Goal: Task Accomplishment & Management: Use online tool/utility

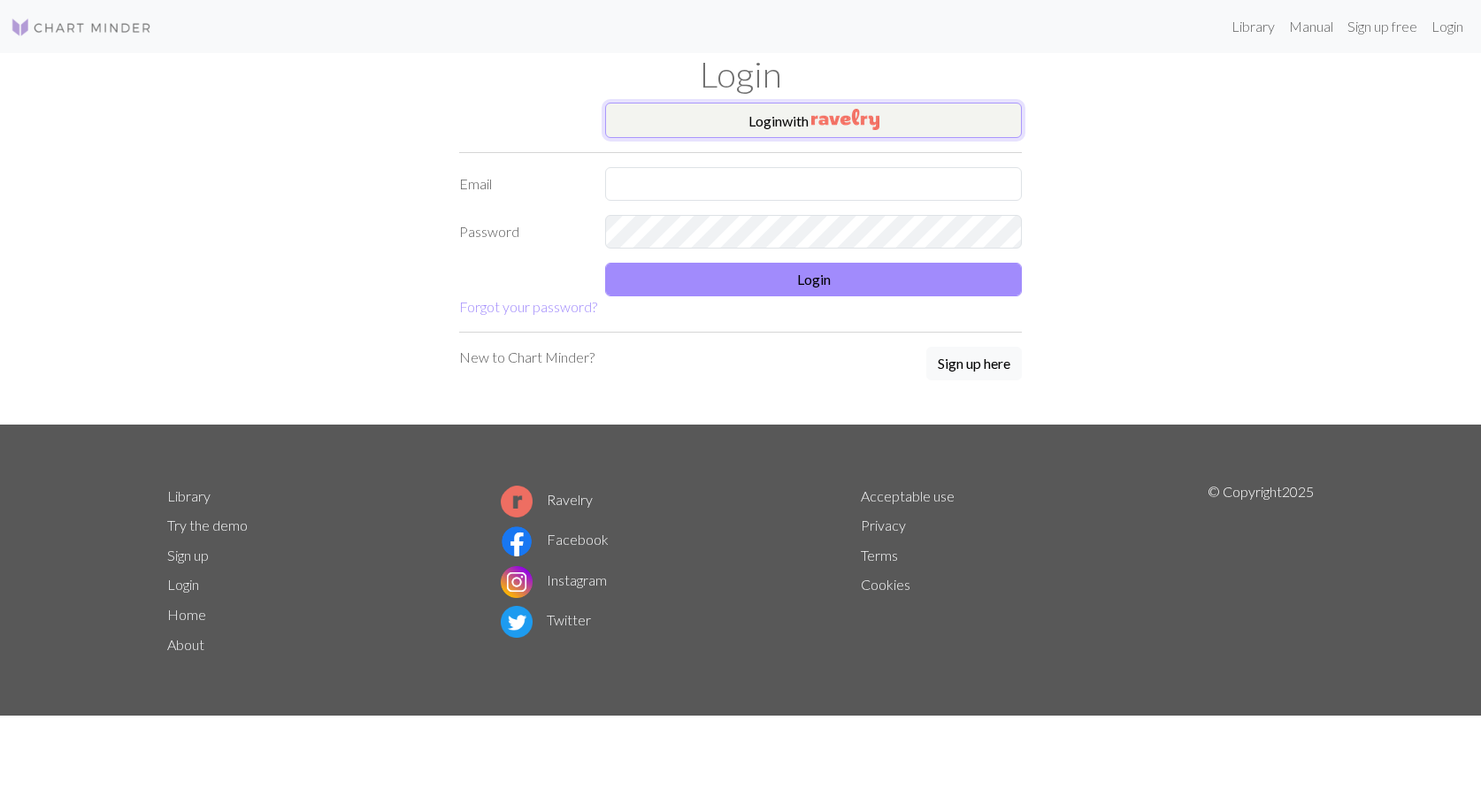
click at [817, 120] on img "button" at bounding box center [845, 119] width 68 height 21
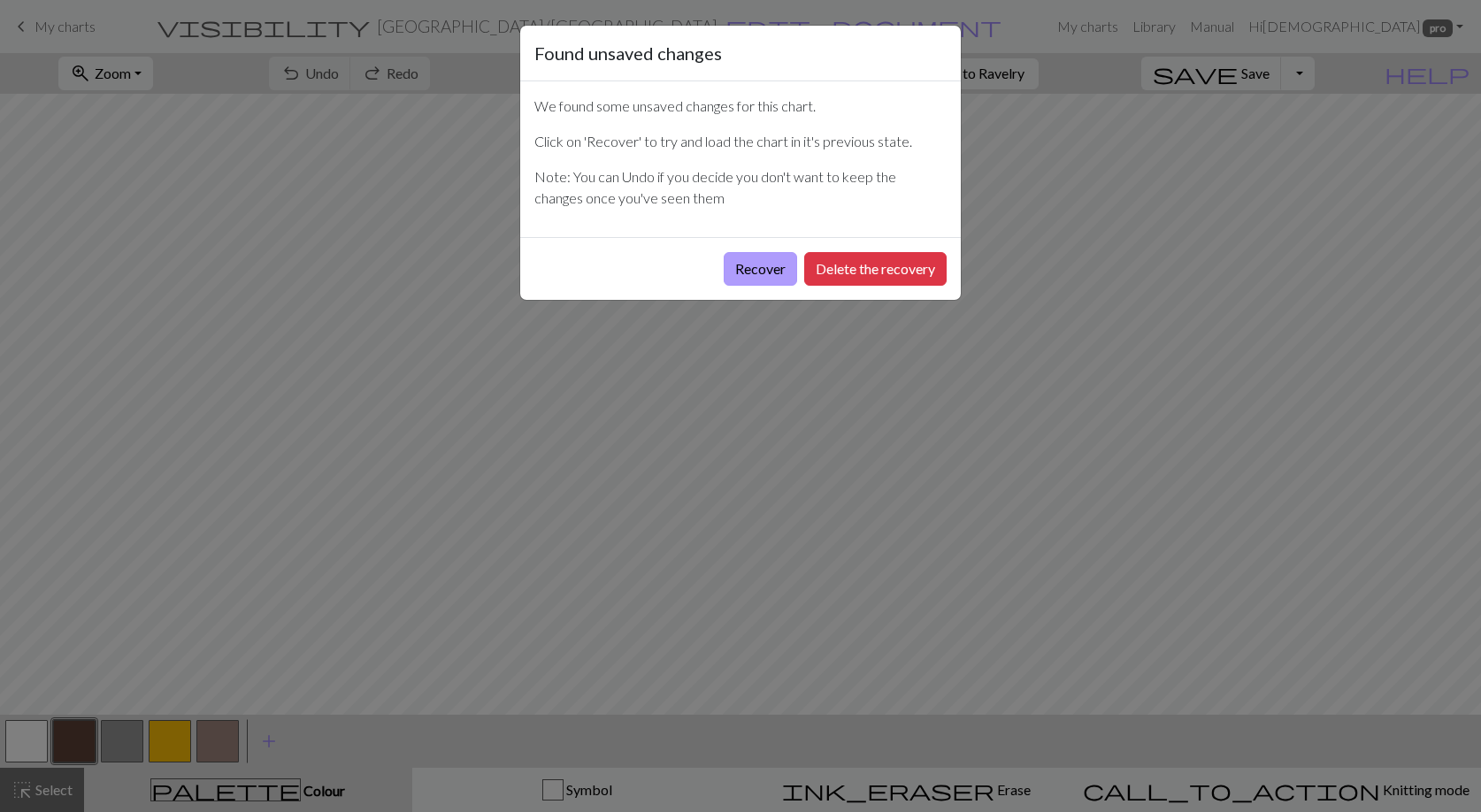
click at [764, 280] on button "Recover" at bounding box center [760, 269] width 73 height 33
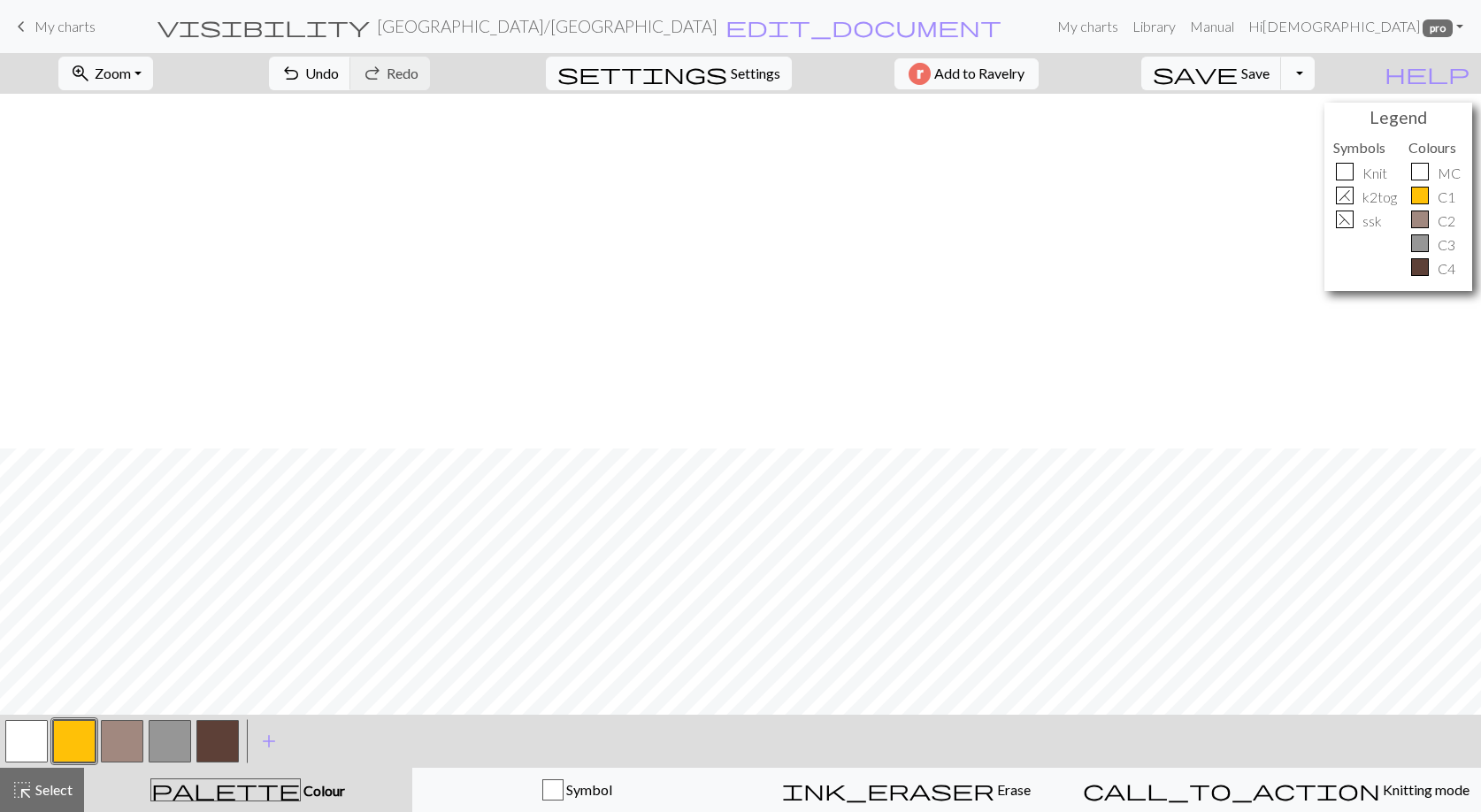
scroll to position [573, 0]
click at [131, 81] on span "Zoom" at bounding box center [112, 73] width 36 height 17
click at [146, 163] on button "Fit height" at bounding box center [129, 169] width 140 height 29
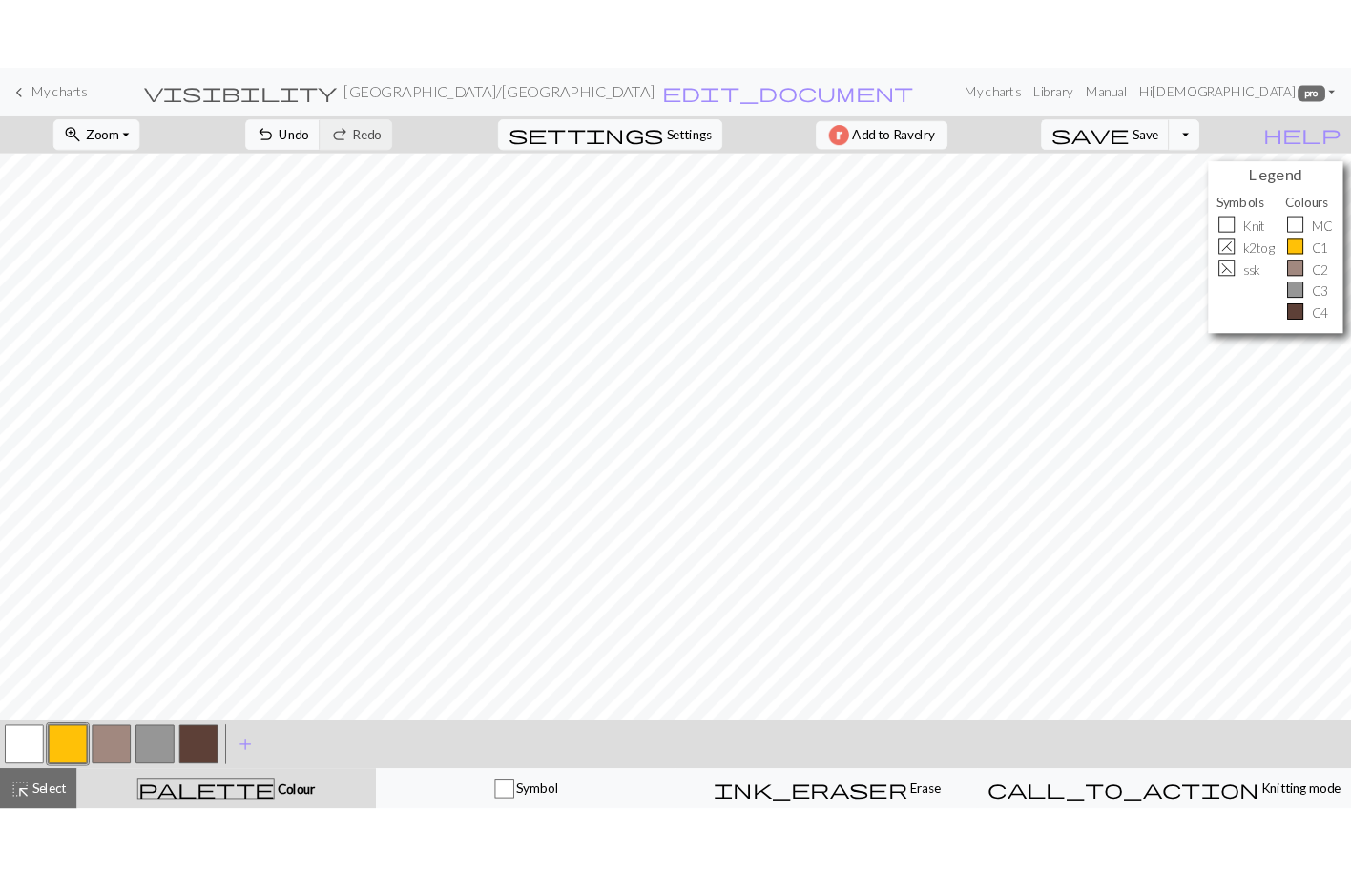
scroll to position [0, 0]
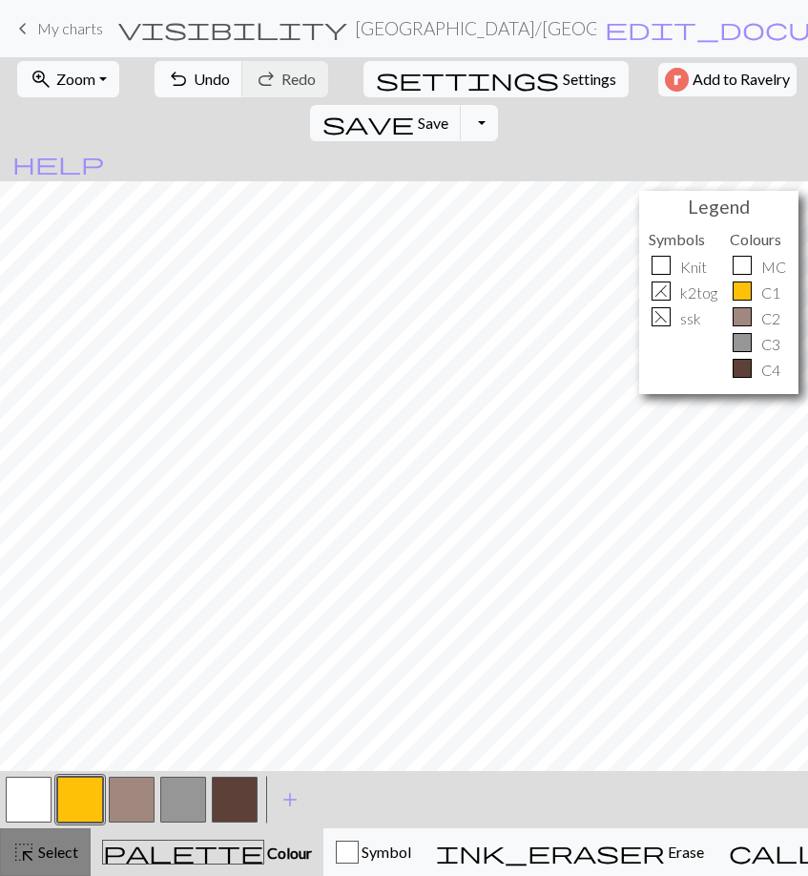
click at [60, 843] on span "Select" at bounding box center [56, 852] width 43 height 18
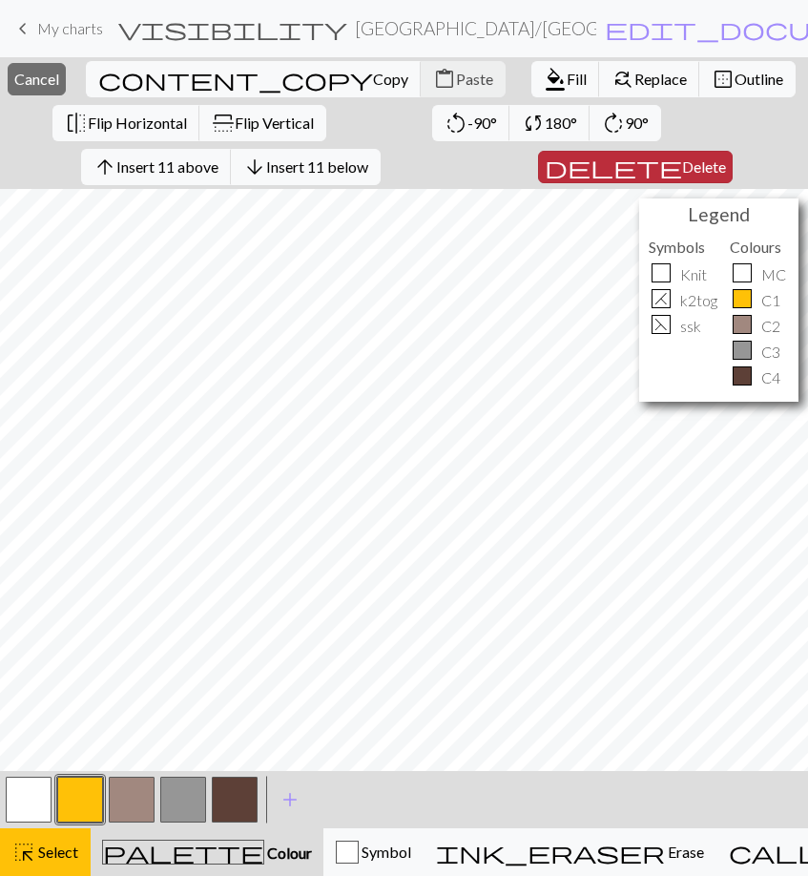
click at [684, 177] on button "delete Delete" at bounding box center [635, 167] width 195 height 32
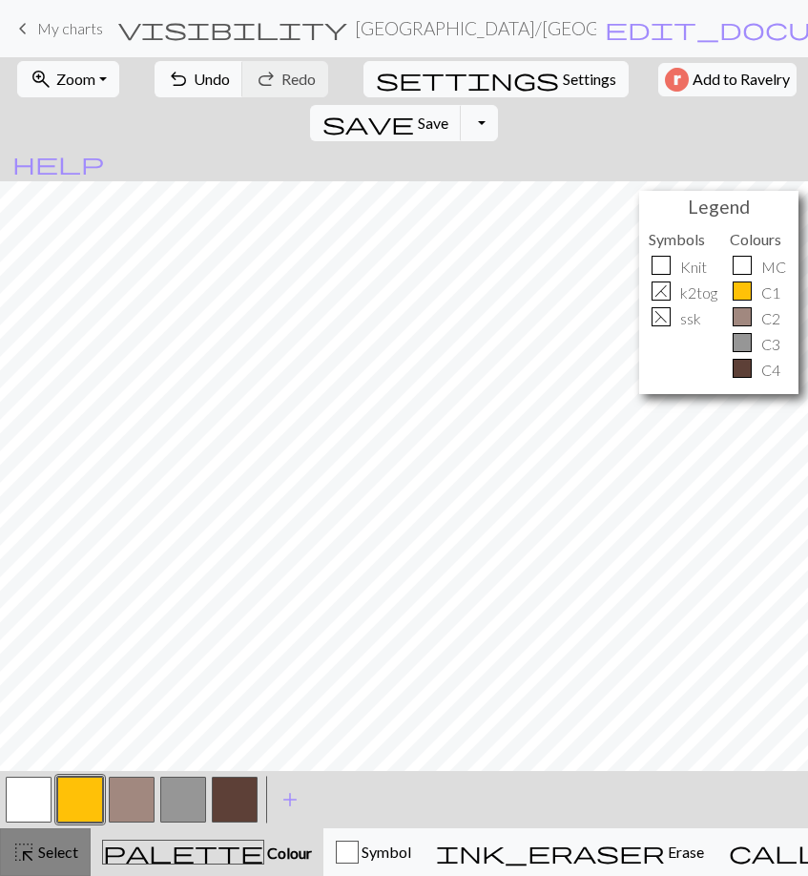
click at [53, 843] on button "highlight_alt Select Select" at bounding box center [45, 852] width 91 height 48
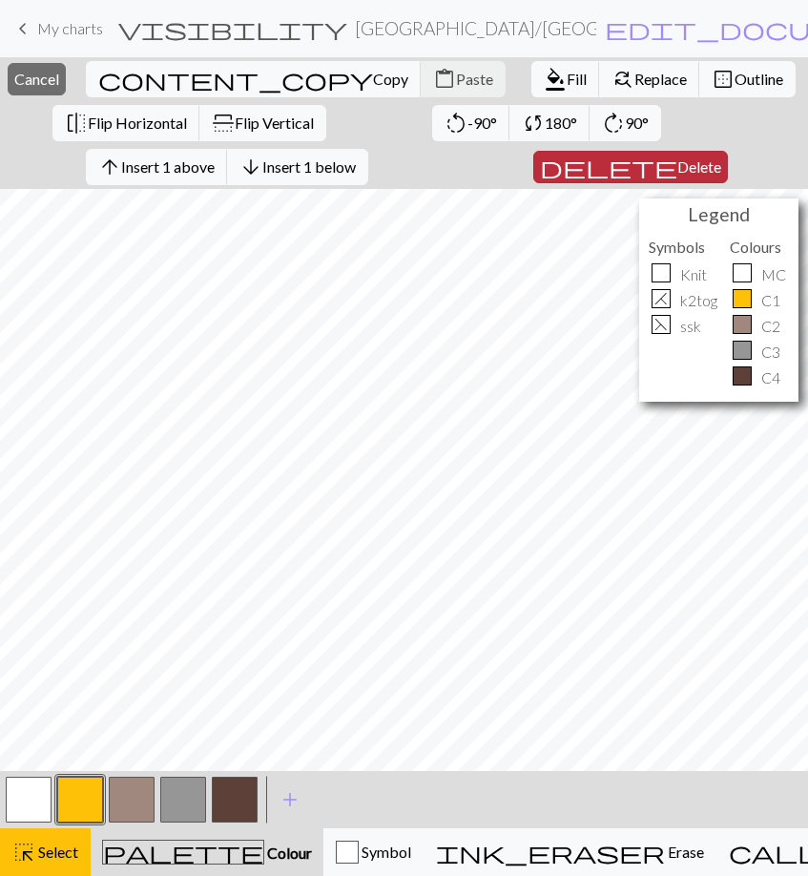
click at [635, 178] on span "delete" at bounding box center [608, 167] width 137 height 27
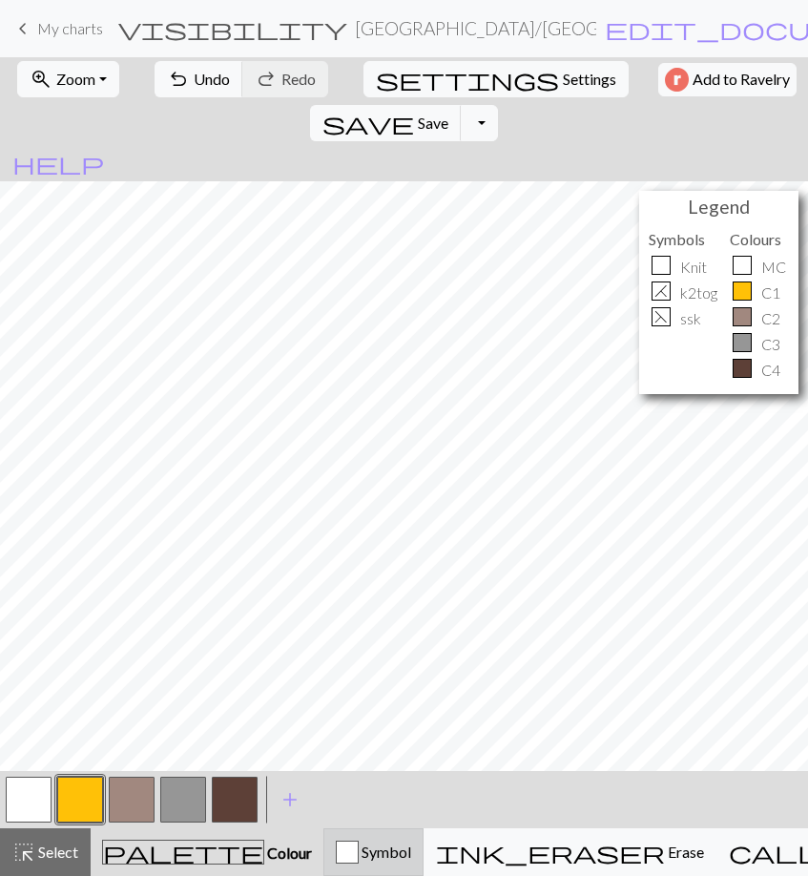
click at [336, 843] on div "button" at bounding box center [347, 852] width 23 height 23
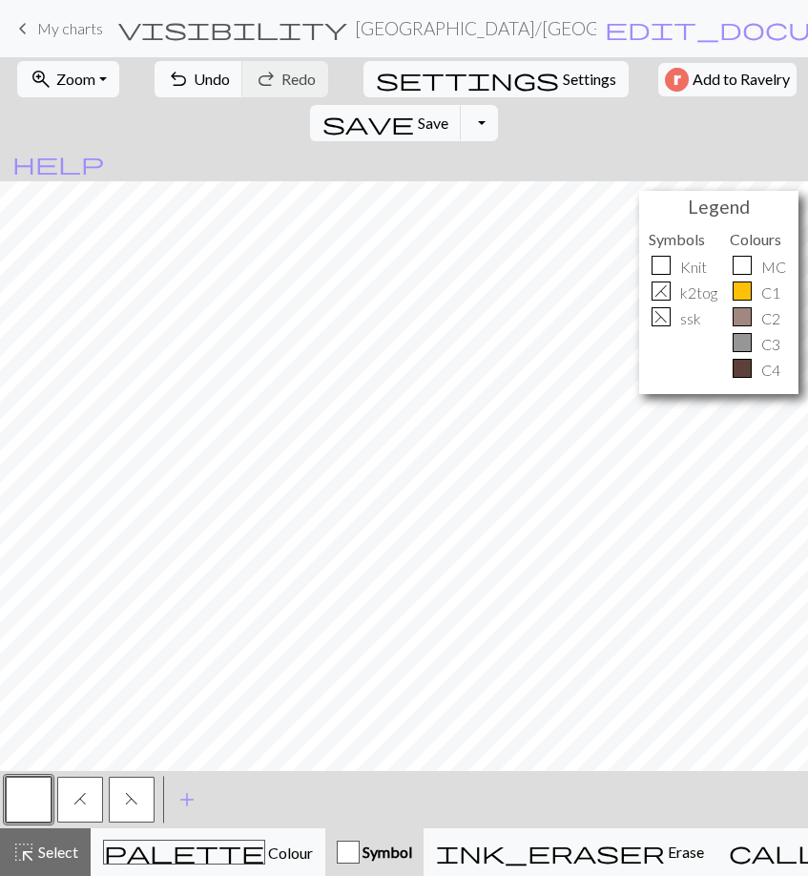
click at [93, 796] on button "H" at bounding box center [80, 800] width 46 height 46
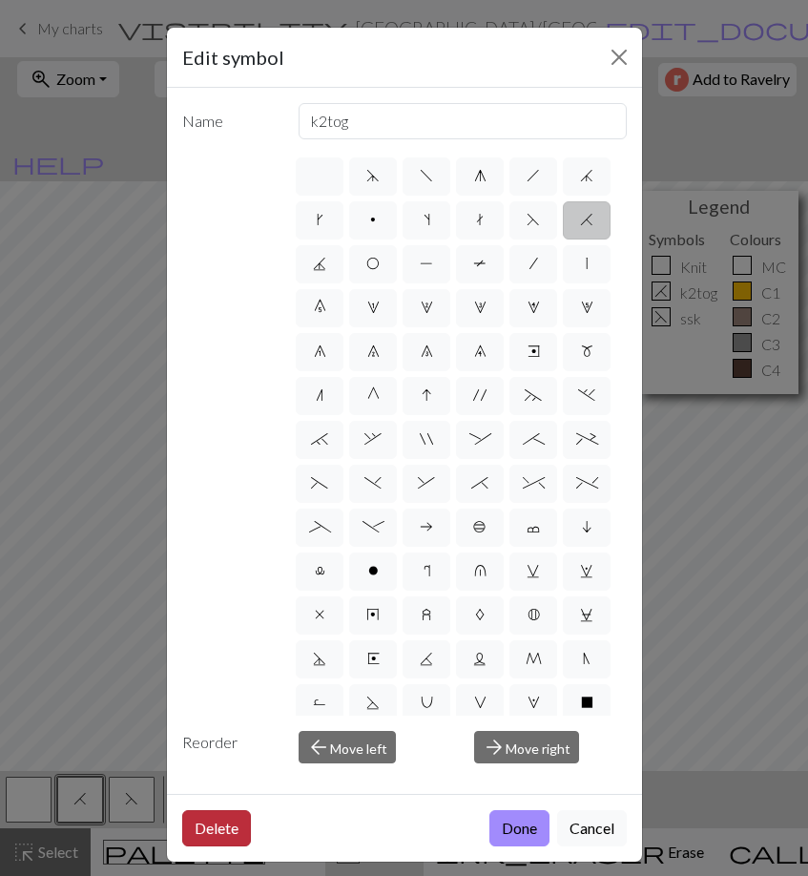
click at [220, 823] on button "Delete" at bounding box center [216, 828] width 69 height 36
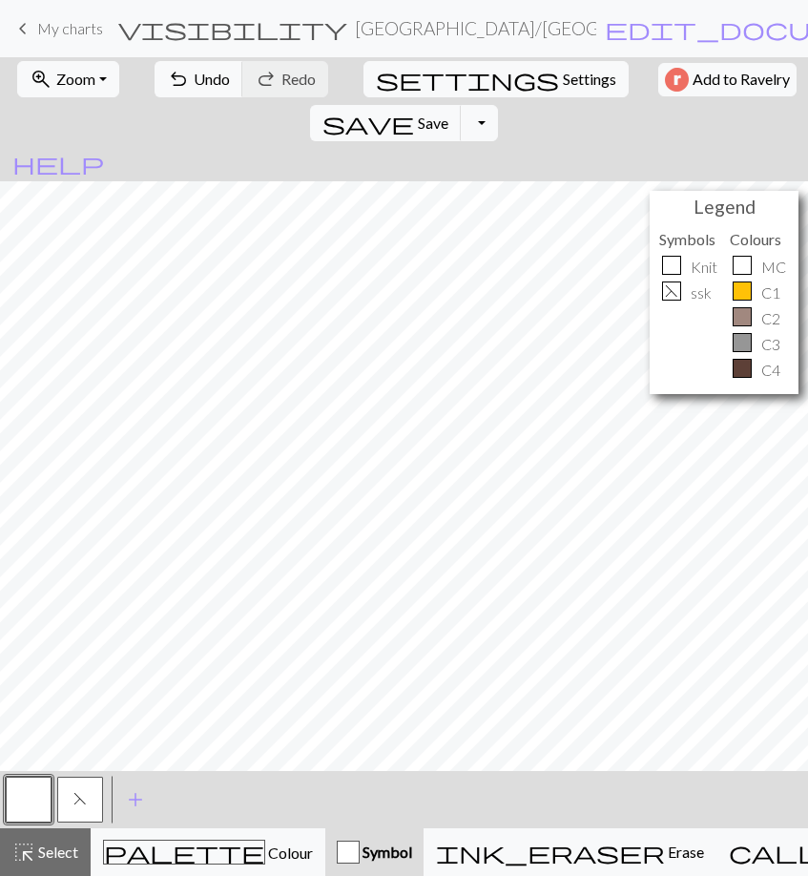
click at [75, 805] on span "F" at bounding box center [79, 798] width 13 height 15
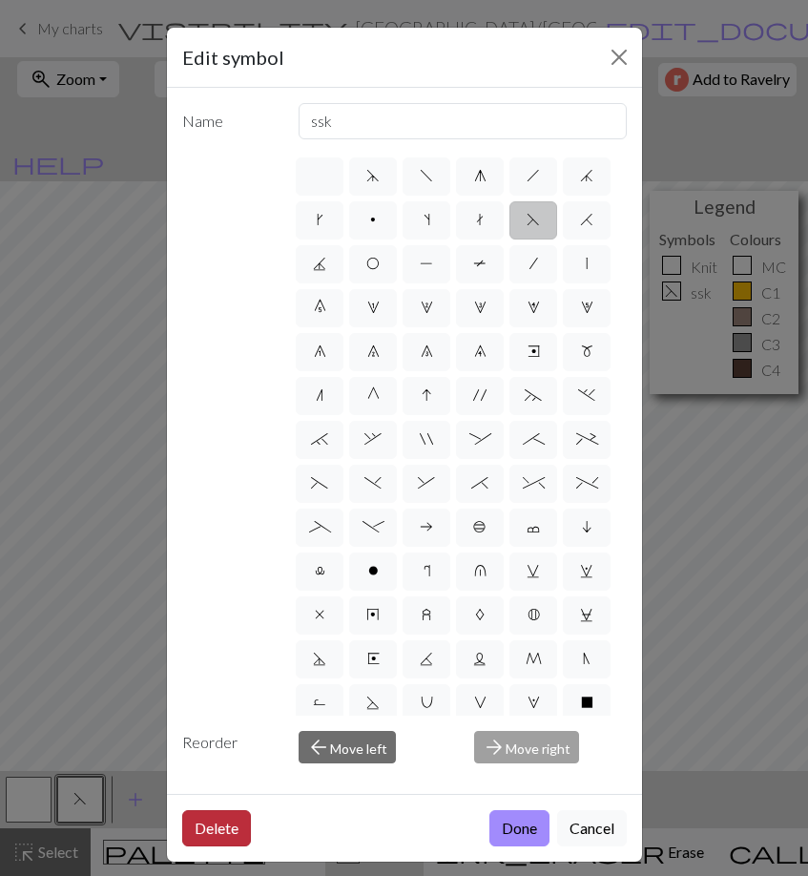
click at [205, 825] on button "Delete" at bounding box center [216, 828] width 69 height 36
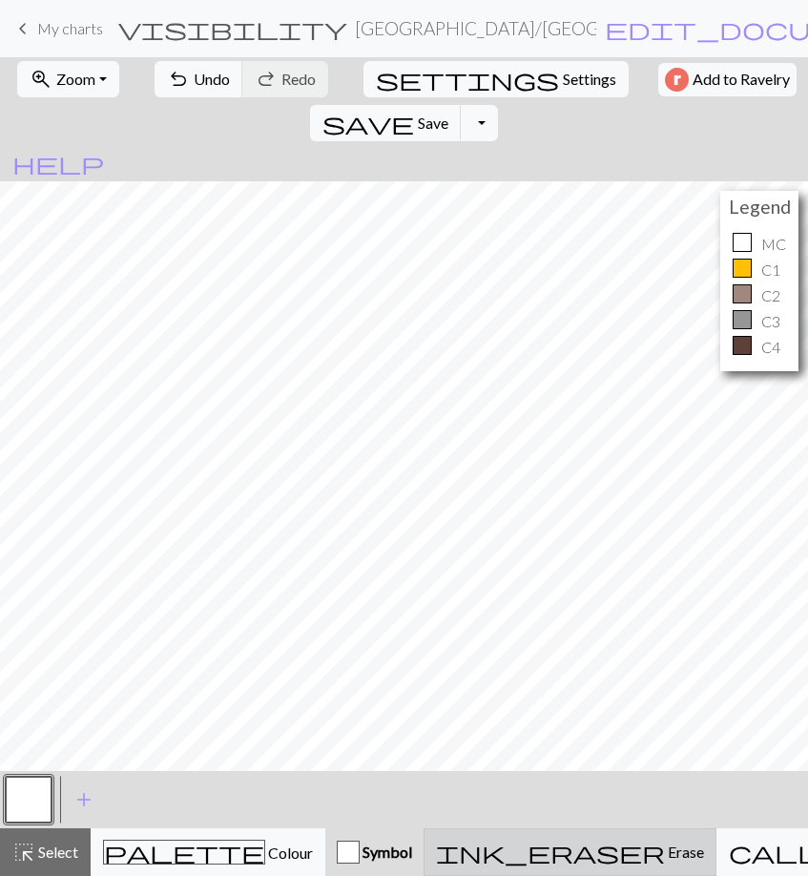
click at [665, 843] on span "Erase" at bounding box center [684, 852] width 39 height 18
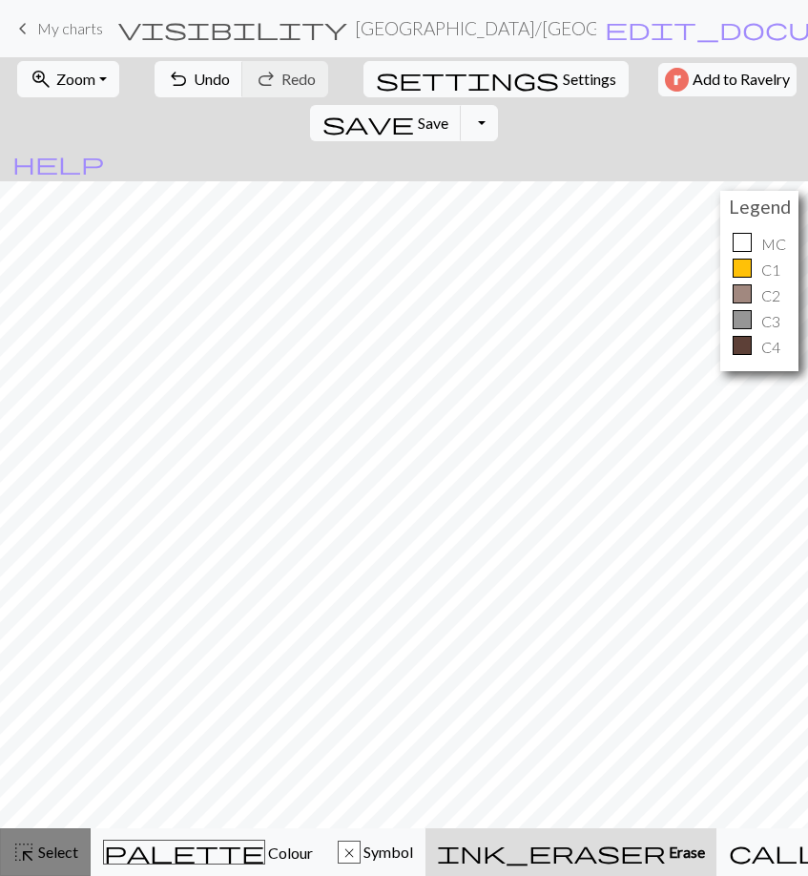
click at [67, 843] on span "Select" at bounding box center [56, 852] width 43 height 18
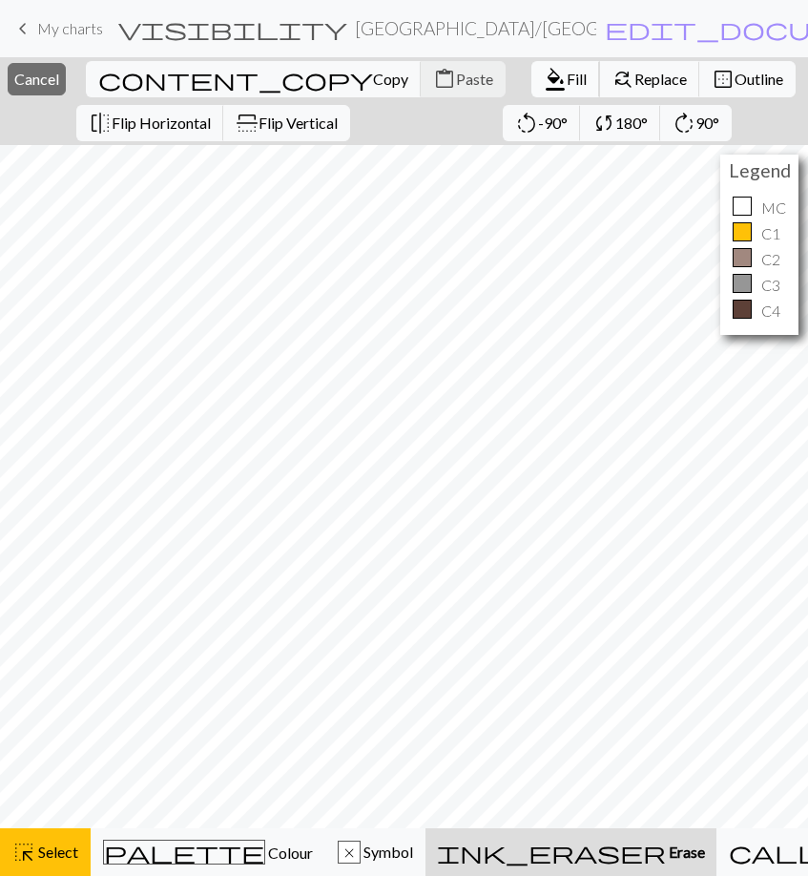
click at [544, 73] on span "format_color_fill" at bounding box center [555, 79] width 23 height 27
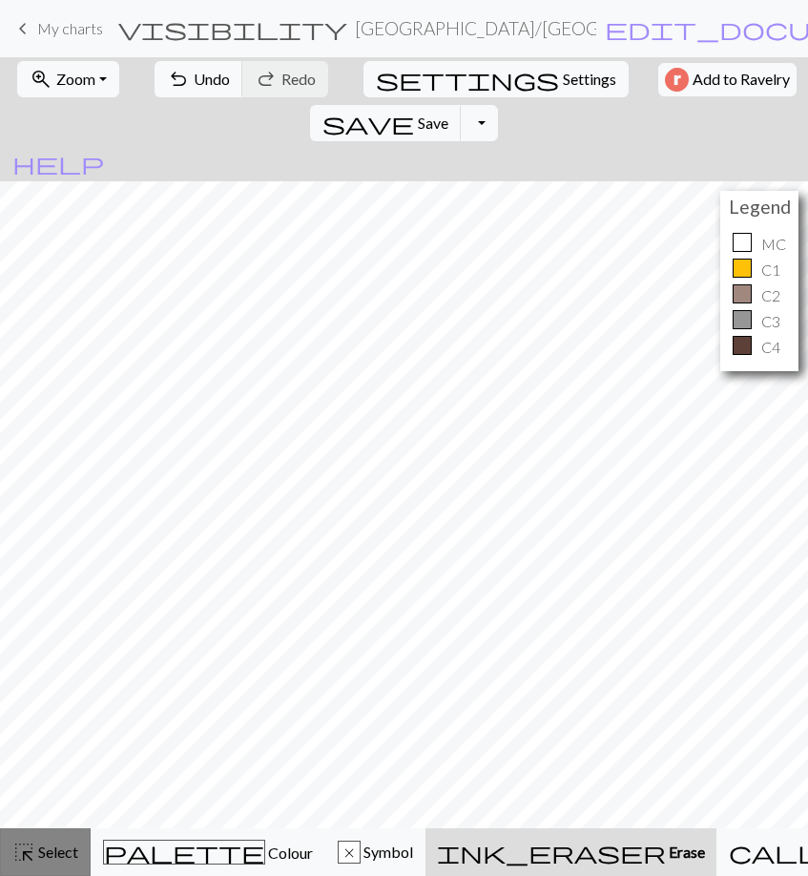
click at [32, 843] on span "highlight_alt" at bounding box center [23, 852] width 23 height 27
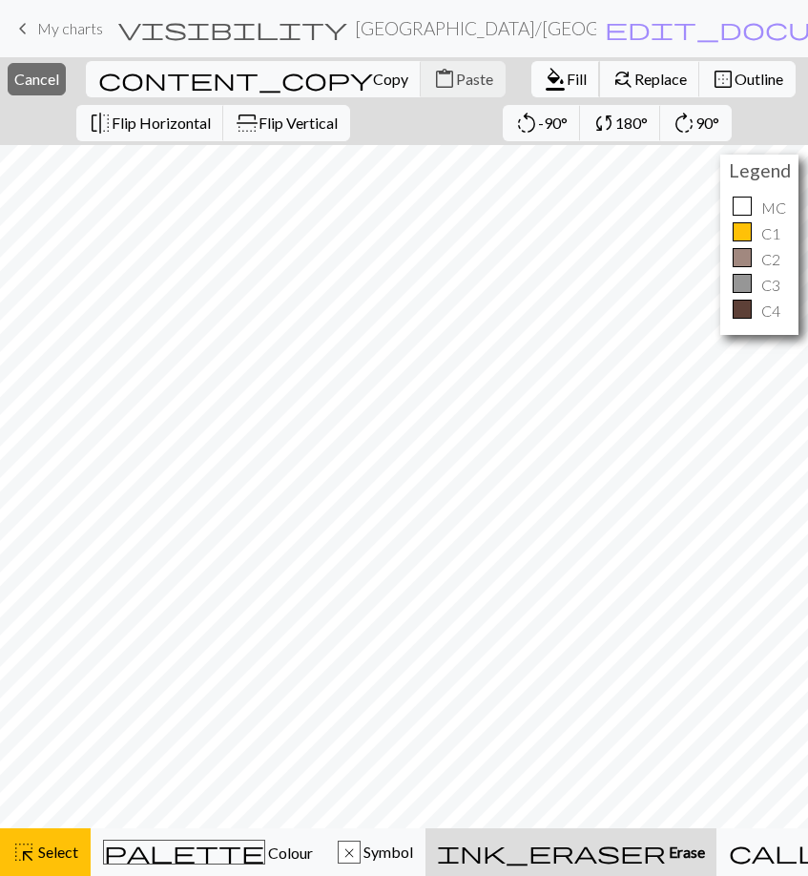
click at [544, 71] on span "format_color_fill" at bounding box center [555, 79] width 23 height 27
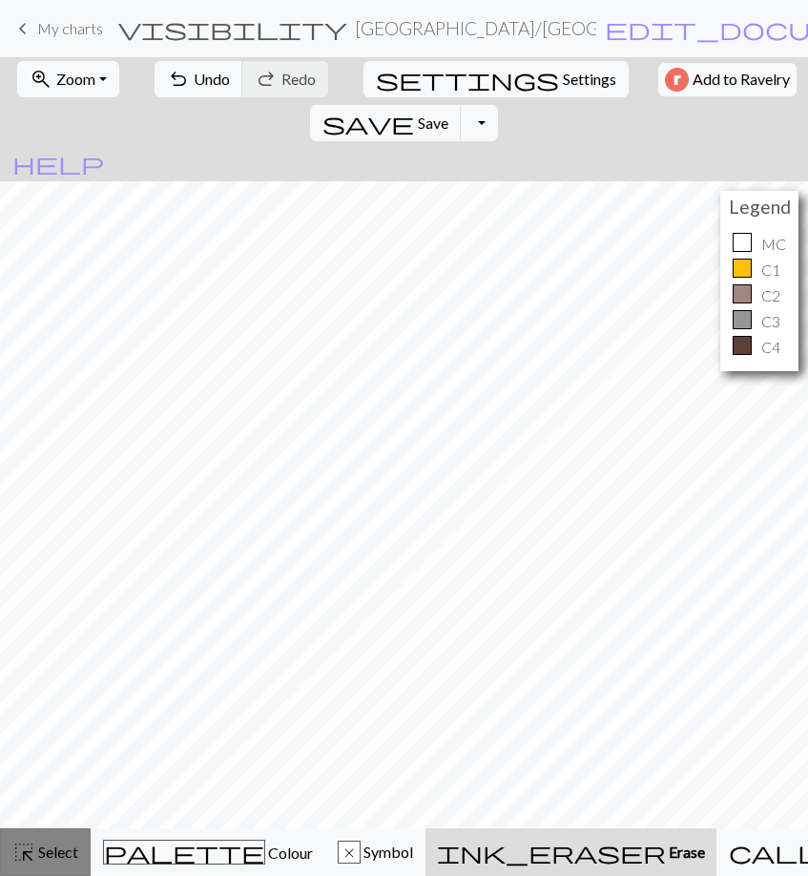
click at [47, 843] on span "Select" at bounding box center [56, 852] width 43 height 18
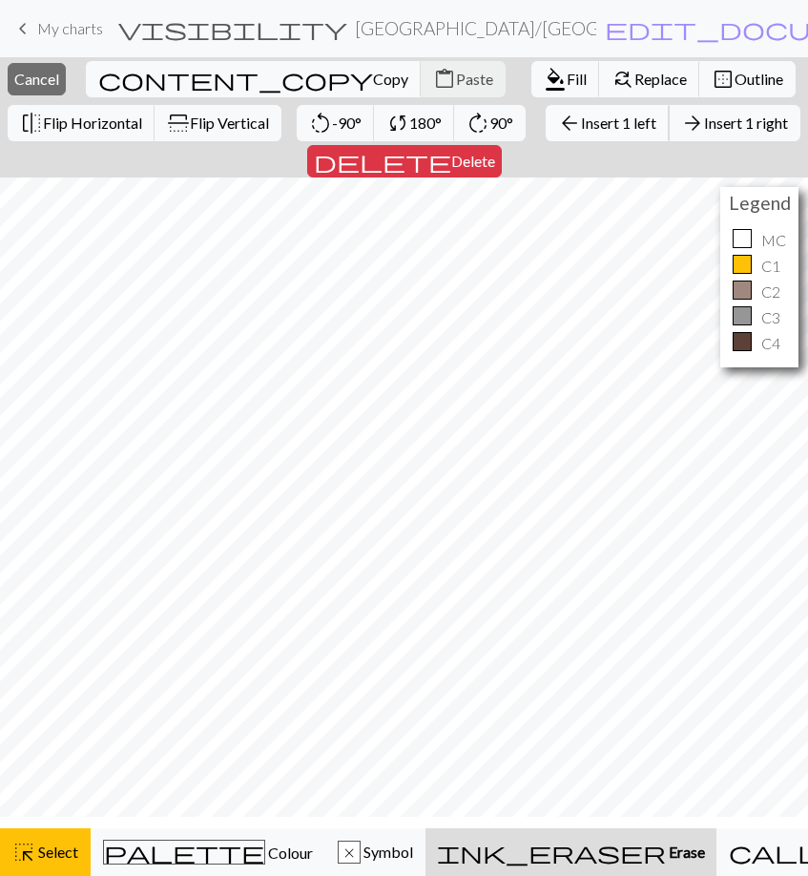
click at [546, 141] on button "arrow_back Insert 1 left" at bounding box center [608, 123] width 124 height 36
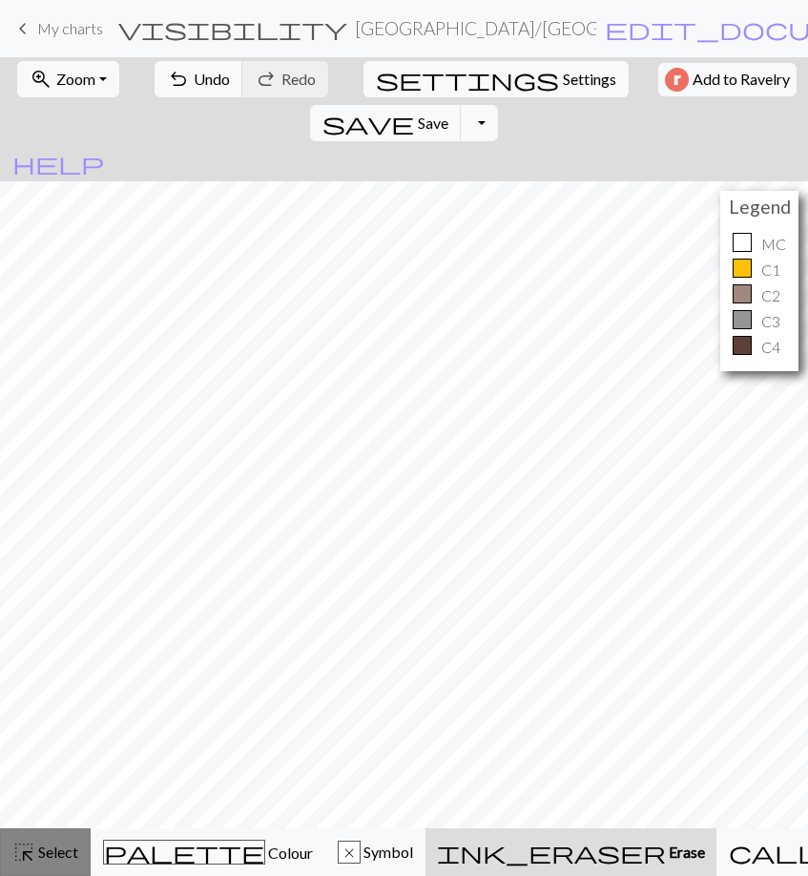
click at [30, 843] on span "highlight_alt" at bounding box center [23, 852] width 23 height 27
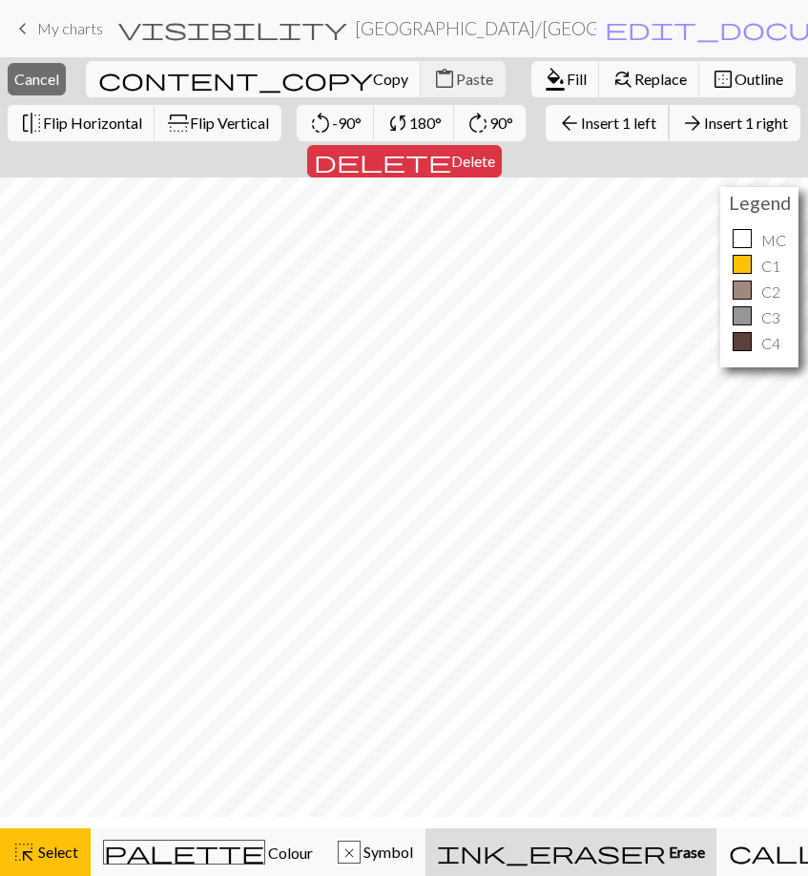
click at [581, 132] on span "Insert 1 left" at bounding box center [618, 123] width 75 height 18
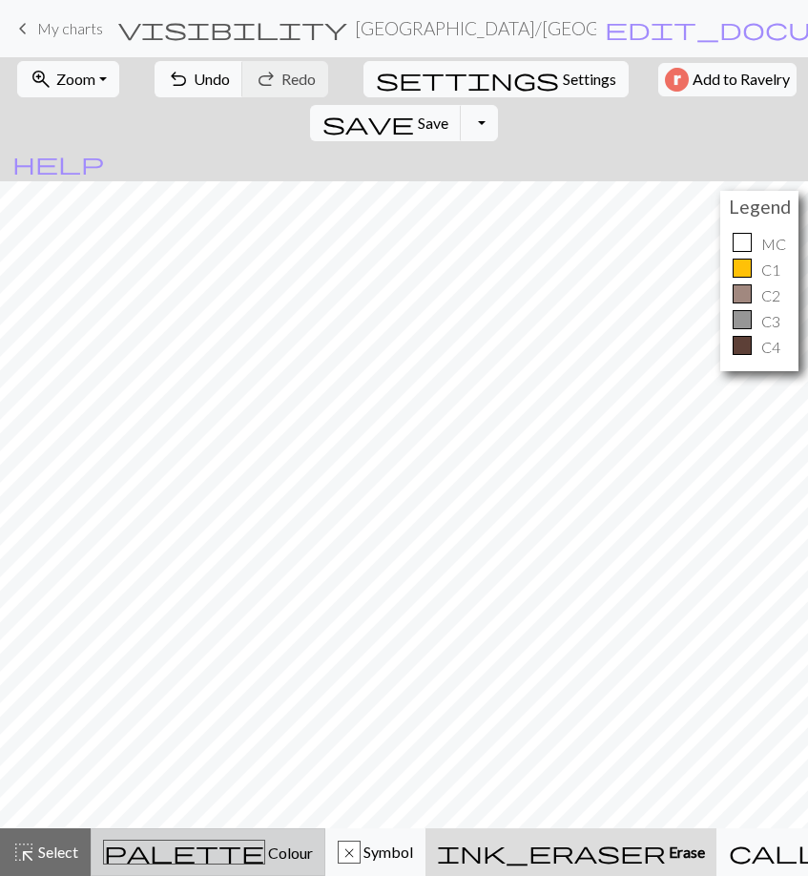
click at [265, 843] on span "Colour" at bounding box center [289, 853] width 48 height 18
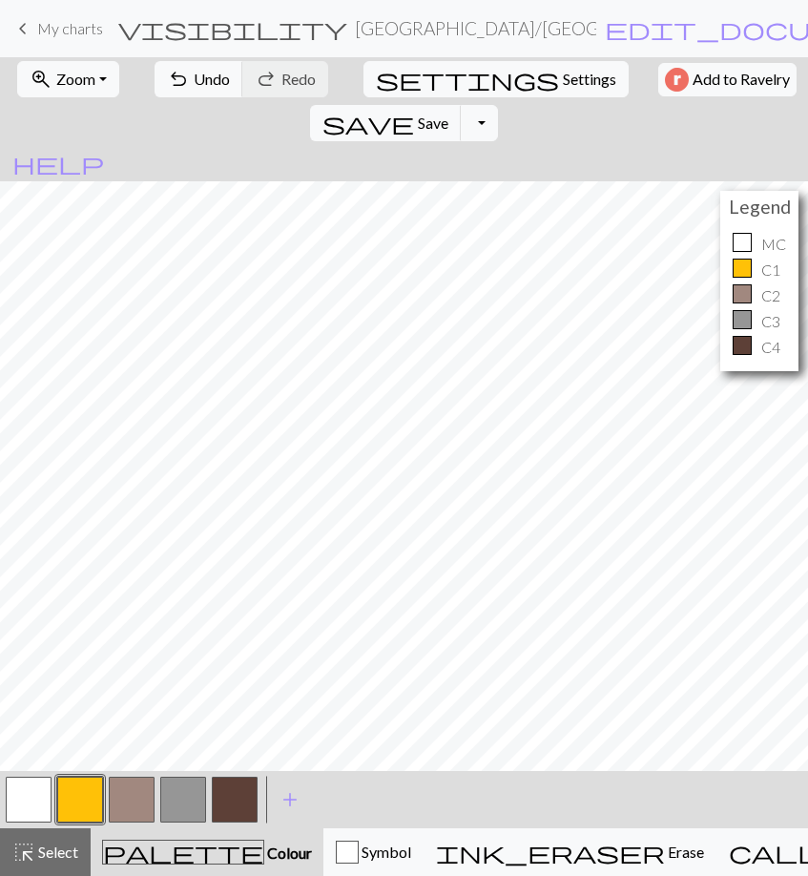
click at [77, 793] on button "button" at bounding box center [80, 800] width 46 height 46
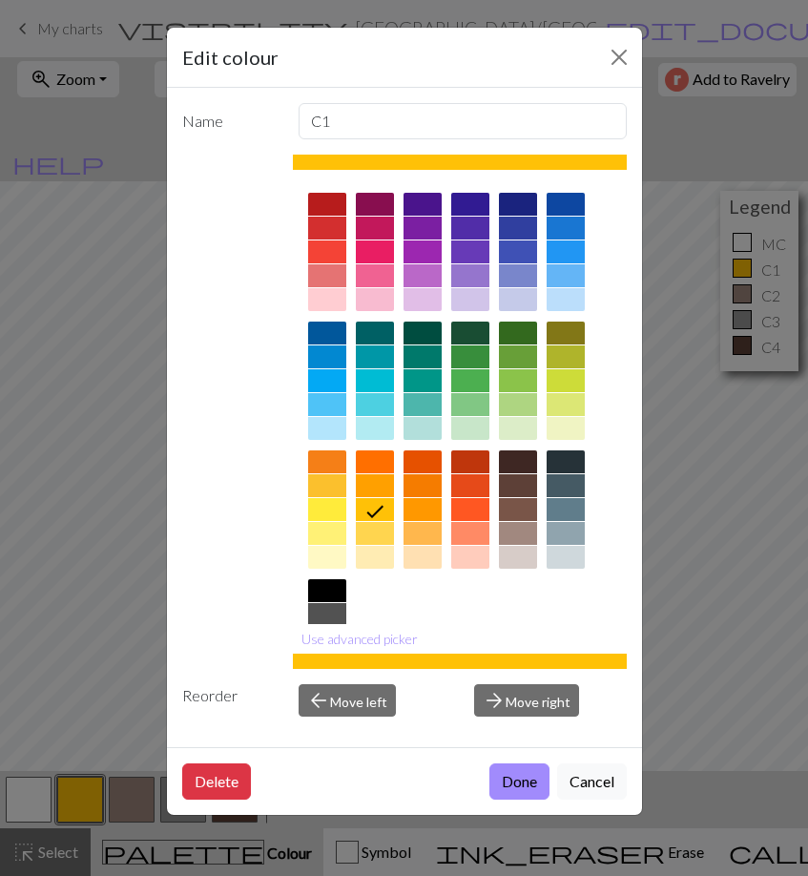
click at [94, 593] on div "Edit colour Name C1 Use advanced picker Reorder arrow_back Move left arrow_forw…" at bounding box center [404, 438] width 808 height 876
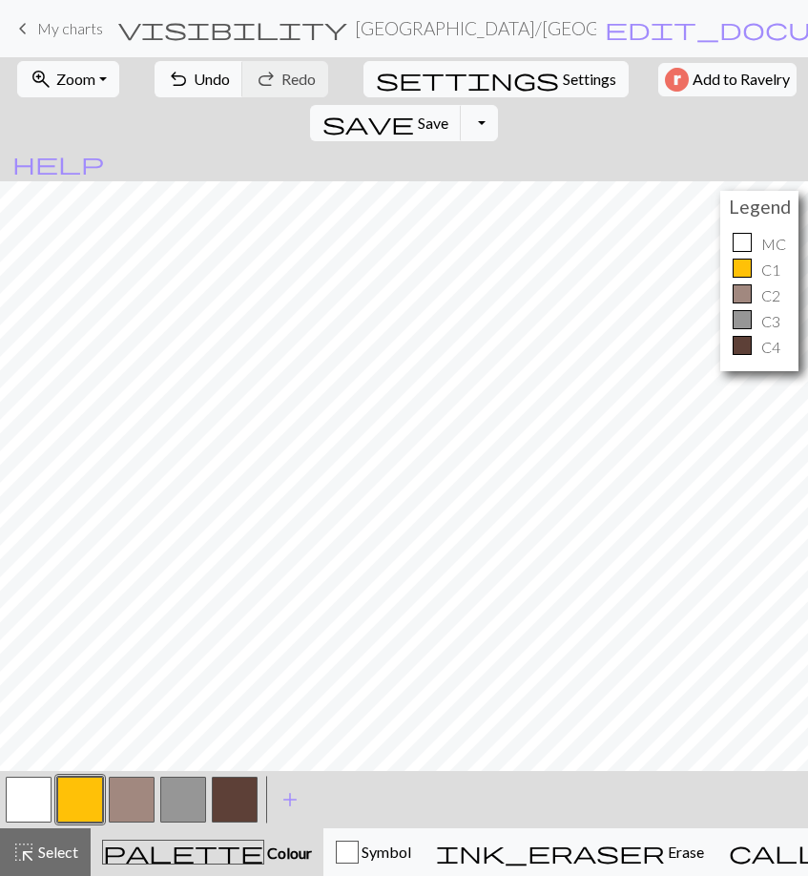
click at [181, 795] on button "button" at bounding box center [183, 800] width 46 height 46
click at [249, 796] on button "button" at bounding box center [235, 800] width 46 height 46
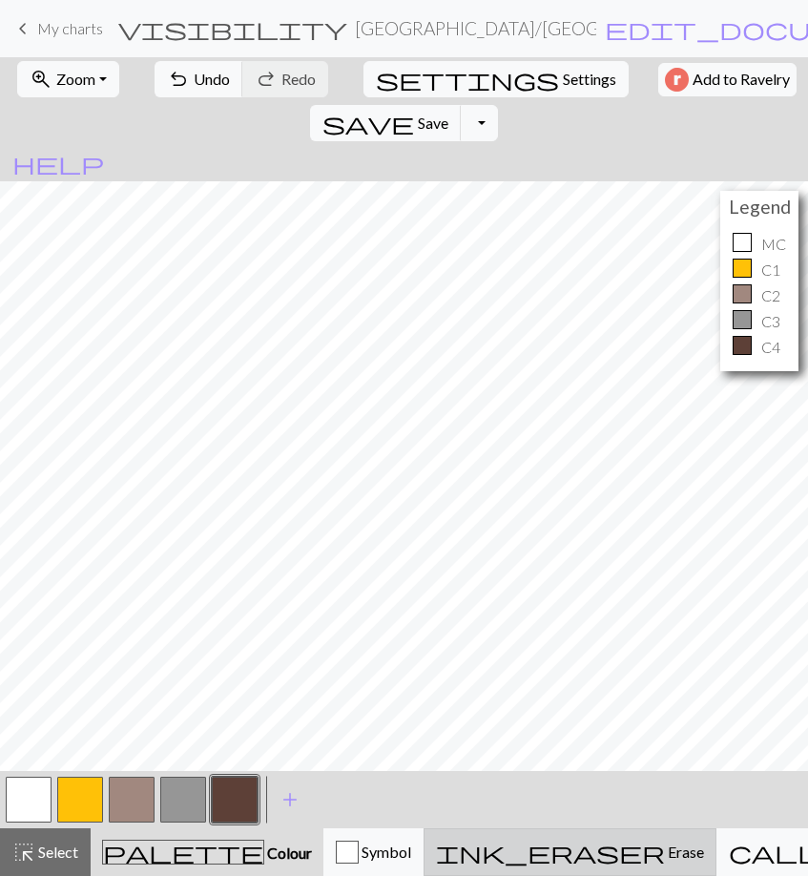
click at [507, 843] on div "ink_eraser Erase Erase" at bounding box center [570, 852] width 268 height 23
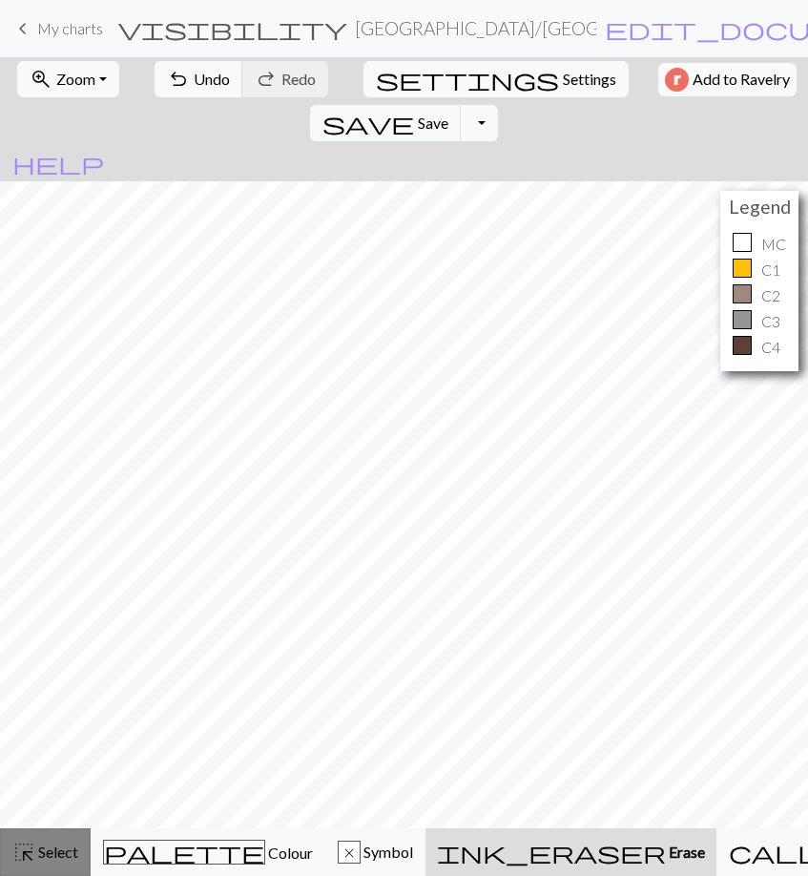
click at [25, 843] on span "highlight_alt" at bounding box center [23, 852] width 23 height 27
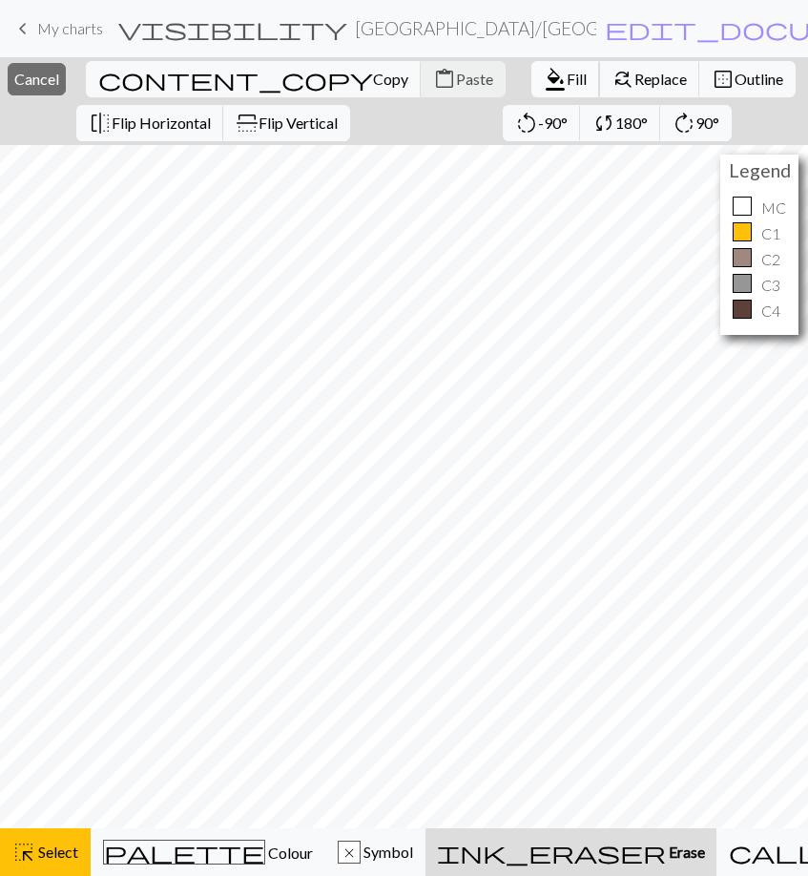
click at [531, 69] on button "format_color_fill Fill" at bounding box center [565, 79] width 69 height 36
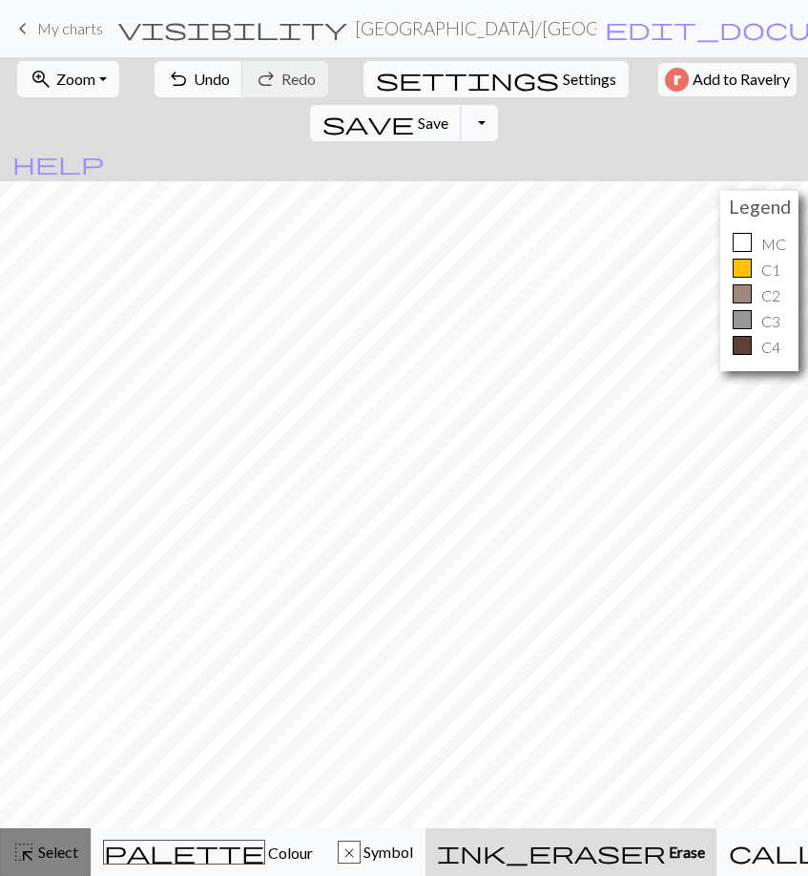
click at [56, 843] on span "Select" at bounding box center [56, 852] width 43 height 18
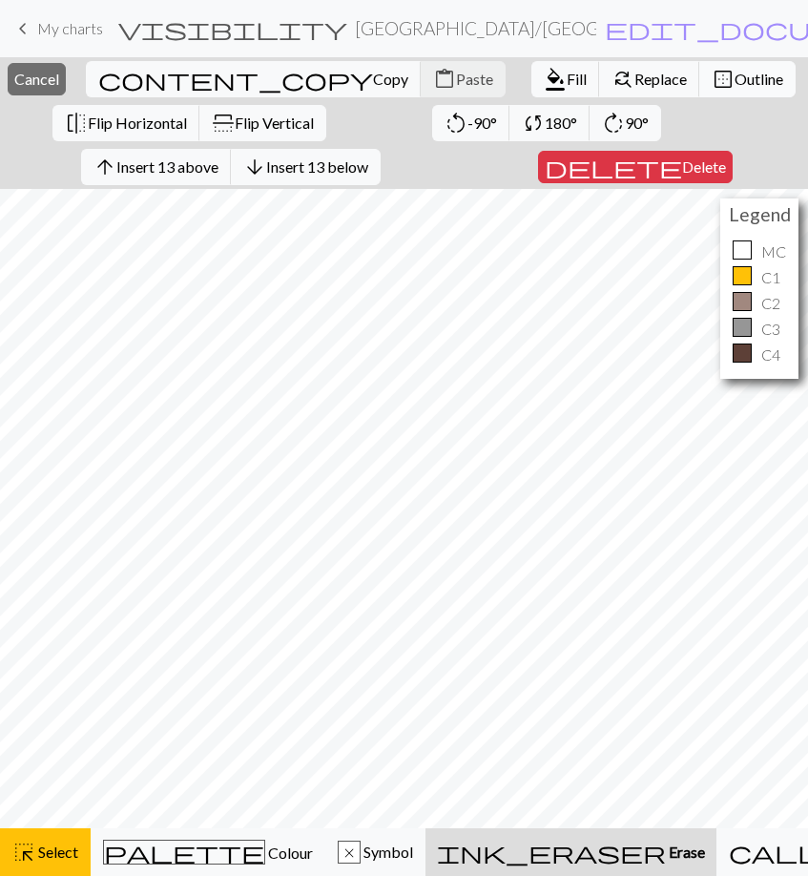
click at [735, 79] on span "Outline" at bounding box center [759, 79] width 49 height 18
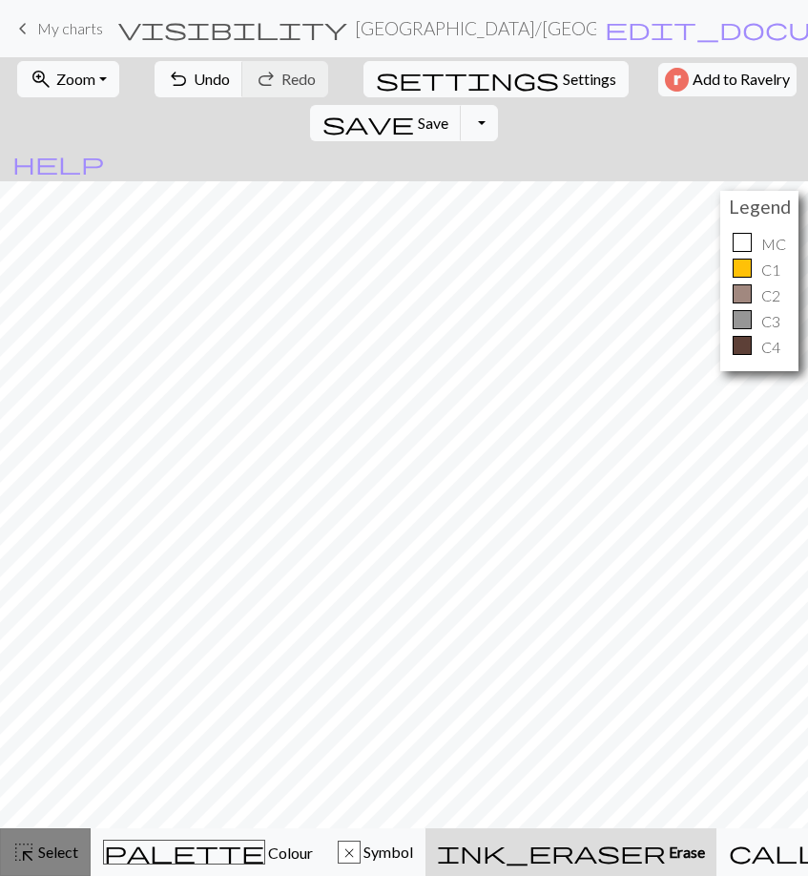
click at [35, 843] on span "Select" at bounding box center [56, 852] width 43 height 18
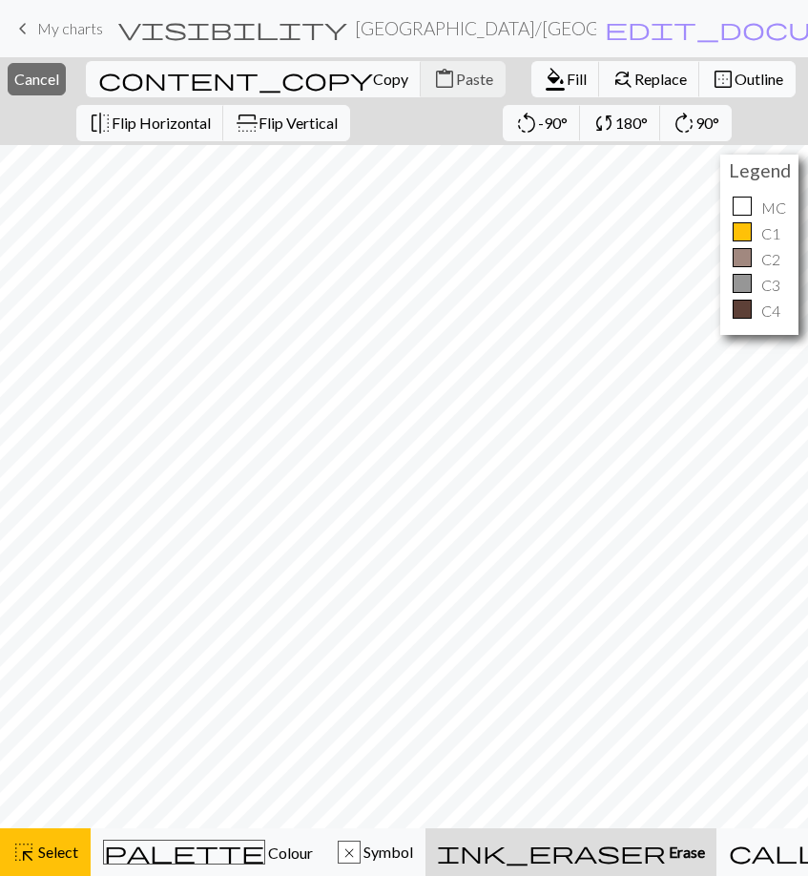
click at [735, 73] on span "Outline" at bounding box center [759, 79] width 49 height 18
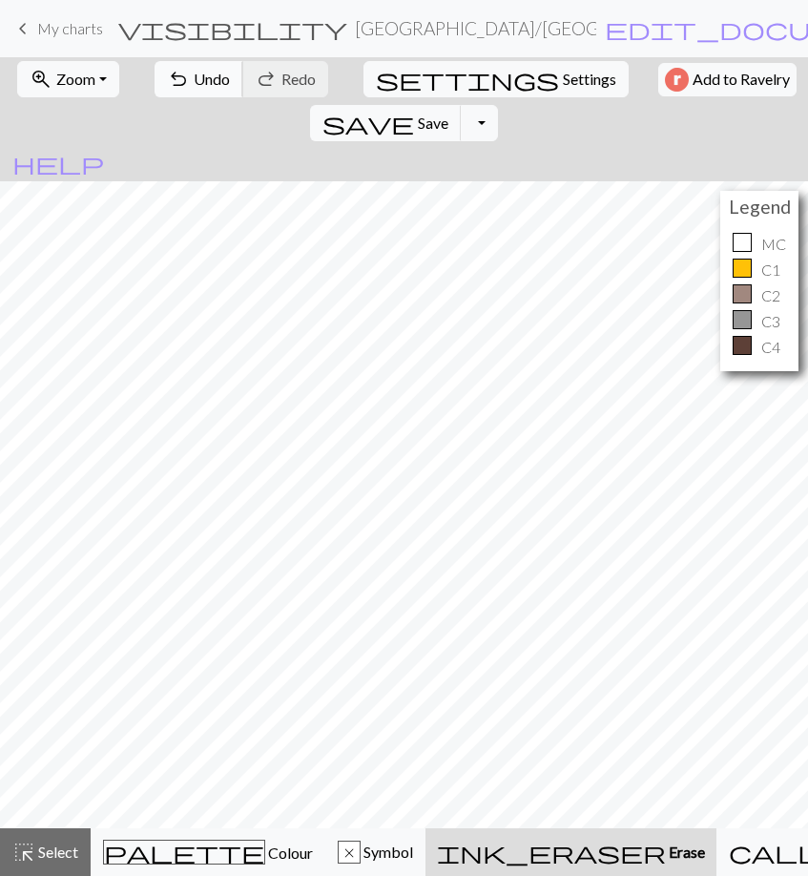
click at [194, 70] on span "Undo" at bounding box center [212, 79] width 36 height 18
click at [41, 843] on button "highlight_alt Select Select" at bounding box center [45, 852] width 91 height 48
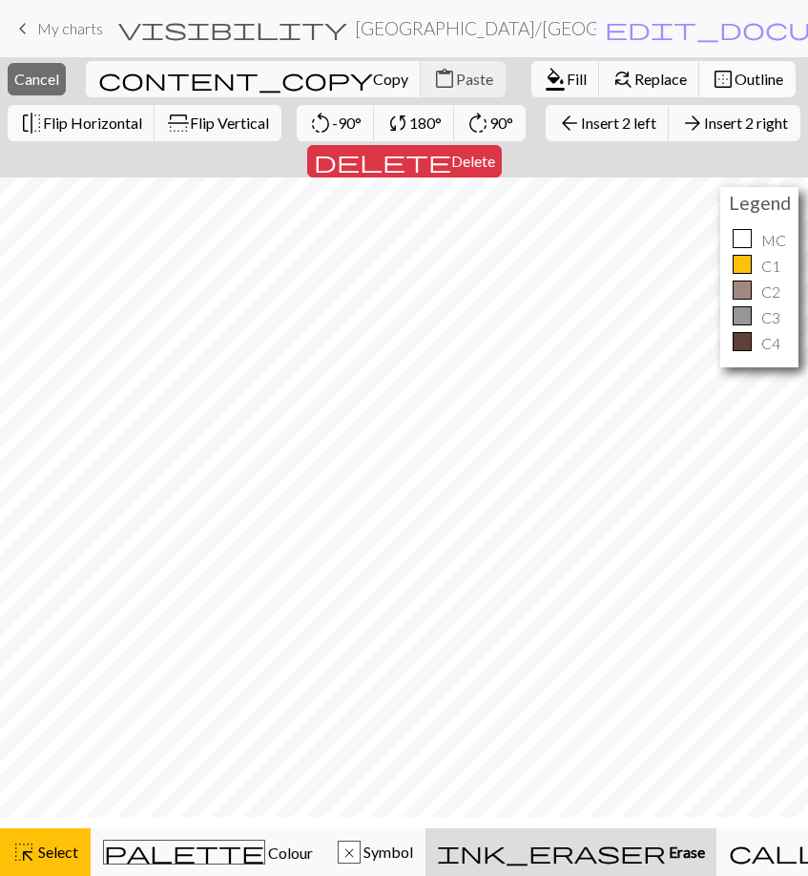
click at [735, 73] on span "Outline" at bounding box center [759, 79] width 49 height 18
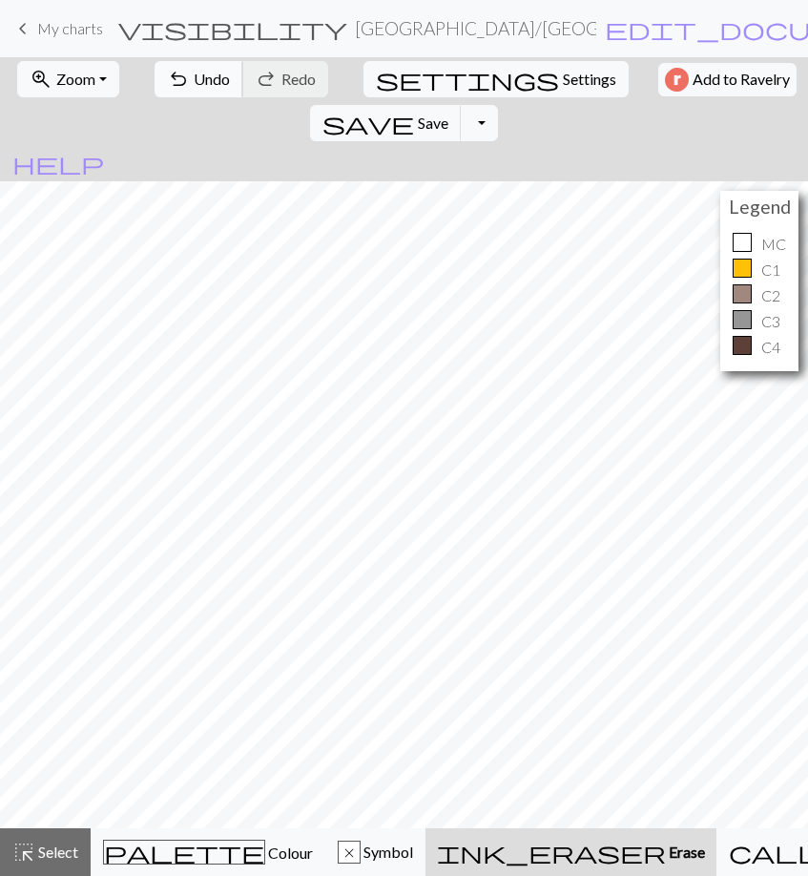
click at [198, 89] on button "undo Undo Undo" at bounding box center [199, 79] width 89 height 36
click at [46, 843] on button "highlight_alt Select Select" at bounding box center [45, 852] width 91 height 48
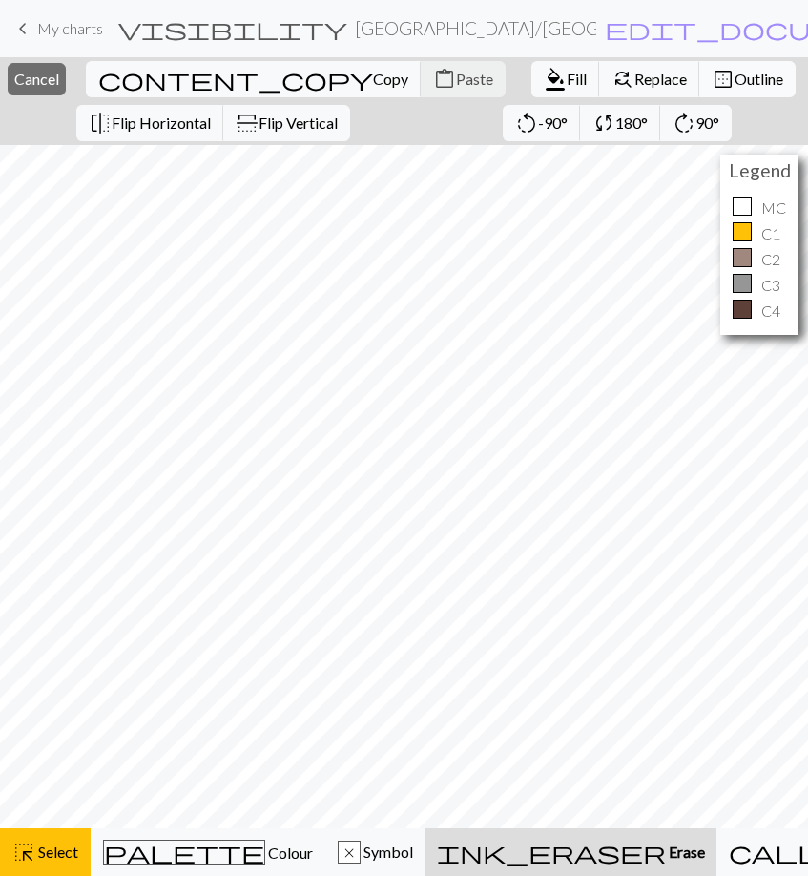
click at [699, 69] on button "border_outer Outline" at bounding box center [747, 79] width 96 height 36
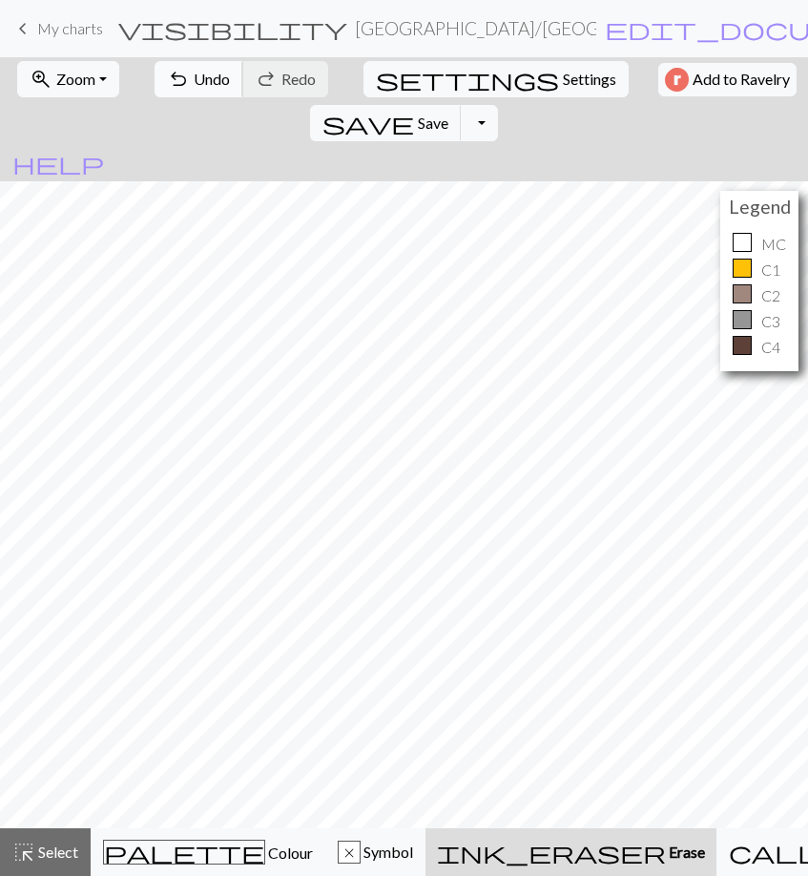
click at [199, 65] on button "undo Undo Undo" at bounding box center [199, 79] width 89 height 36
click at [60, 830] on button "highlight_alt Select Select" at bounding box center [45, 852] width 91 height 48
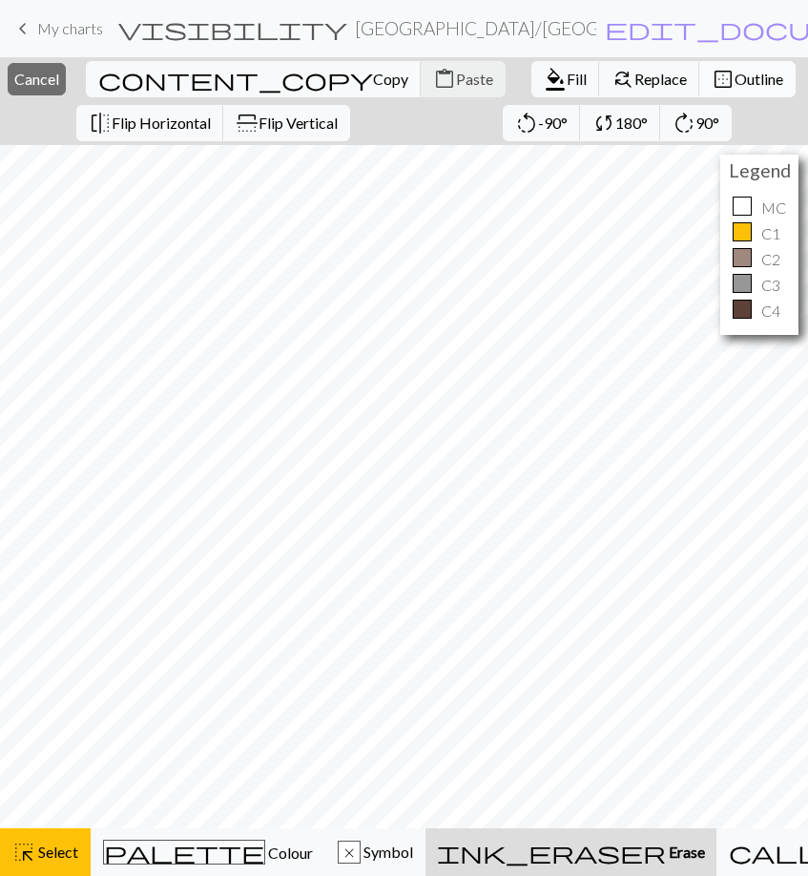
click at [735, 79] on span "Outline" at bounding box center [759, 79] width 49 height 18
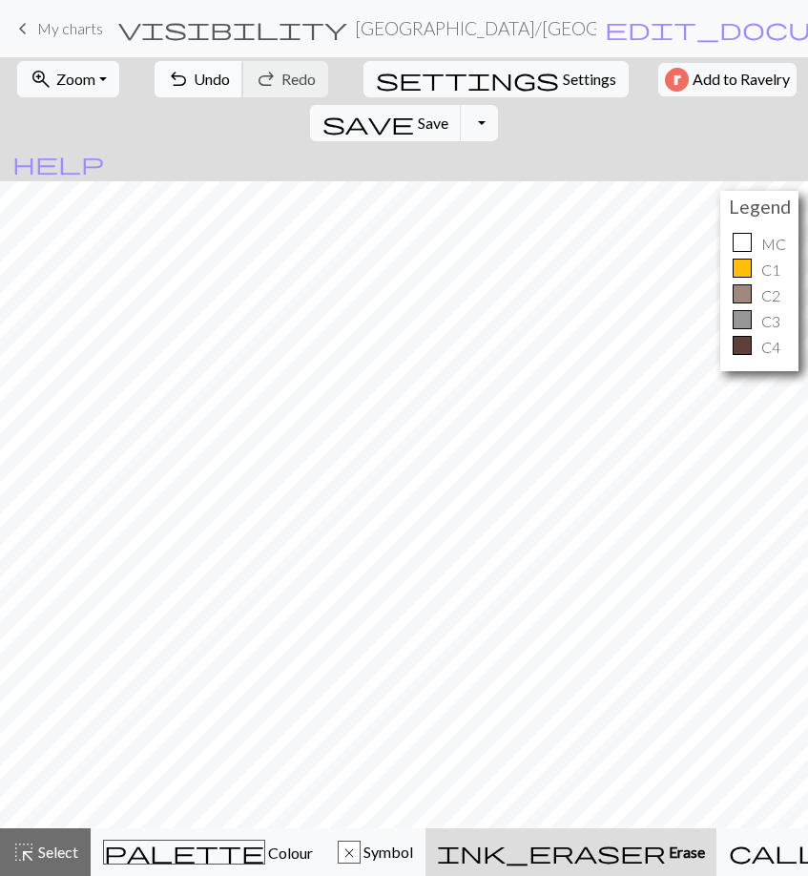
click at [220, 82] on button "undo Undo Undo" at bounding box center [199, 79] width 89 height 36
click at [24, 843] on span "highlight_alt" at bounding box center [23, 852] width 23 height 27
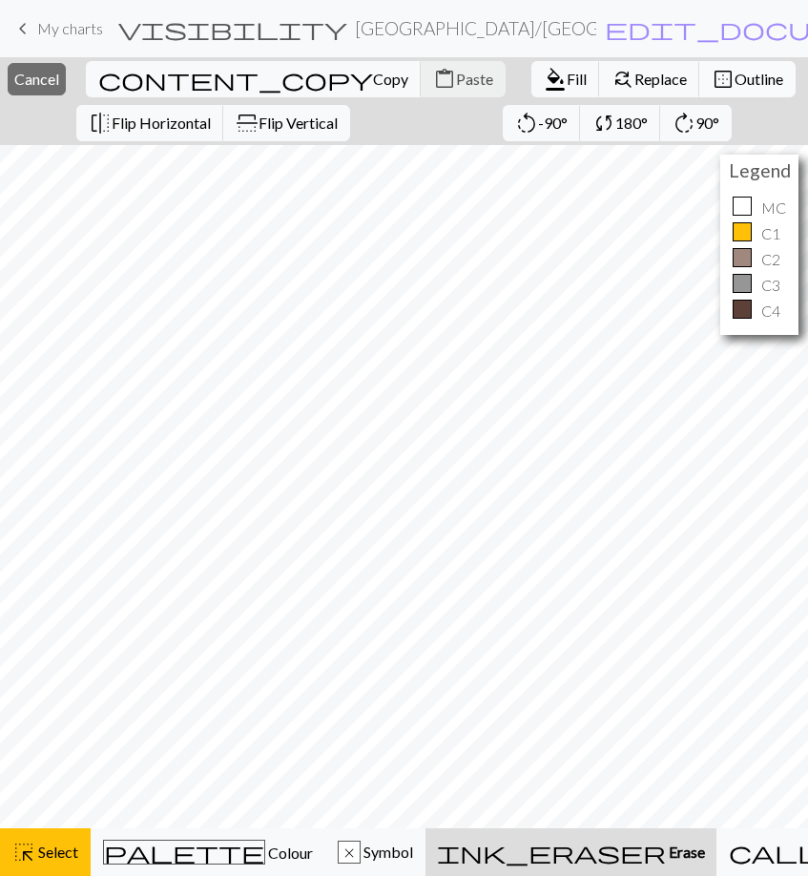
click at [735, 77] on span "Outline" at bounding box center [759, 79] width 49 height 18
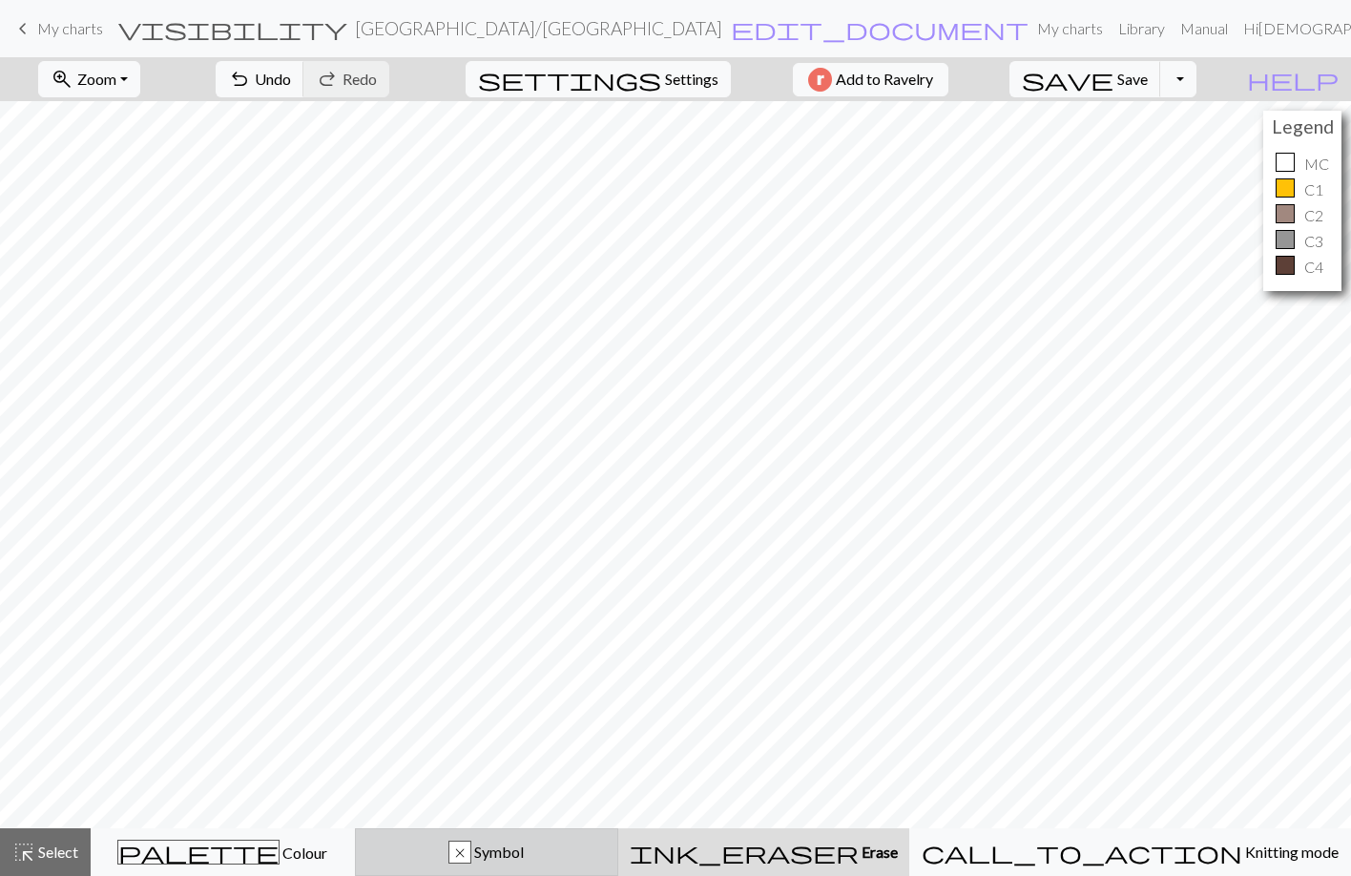
click at [470, 843] on div "x" at bounding box center [459, 853] width 21 height 23
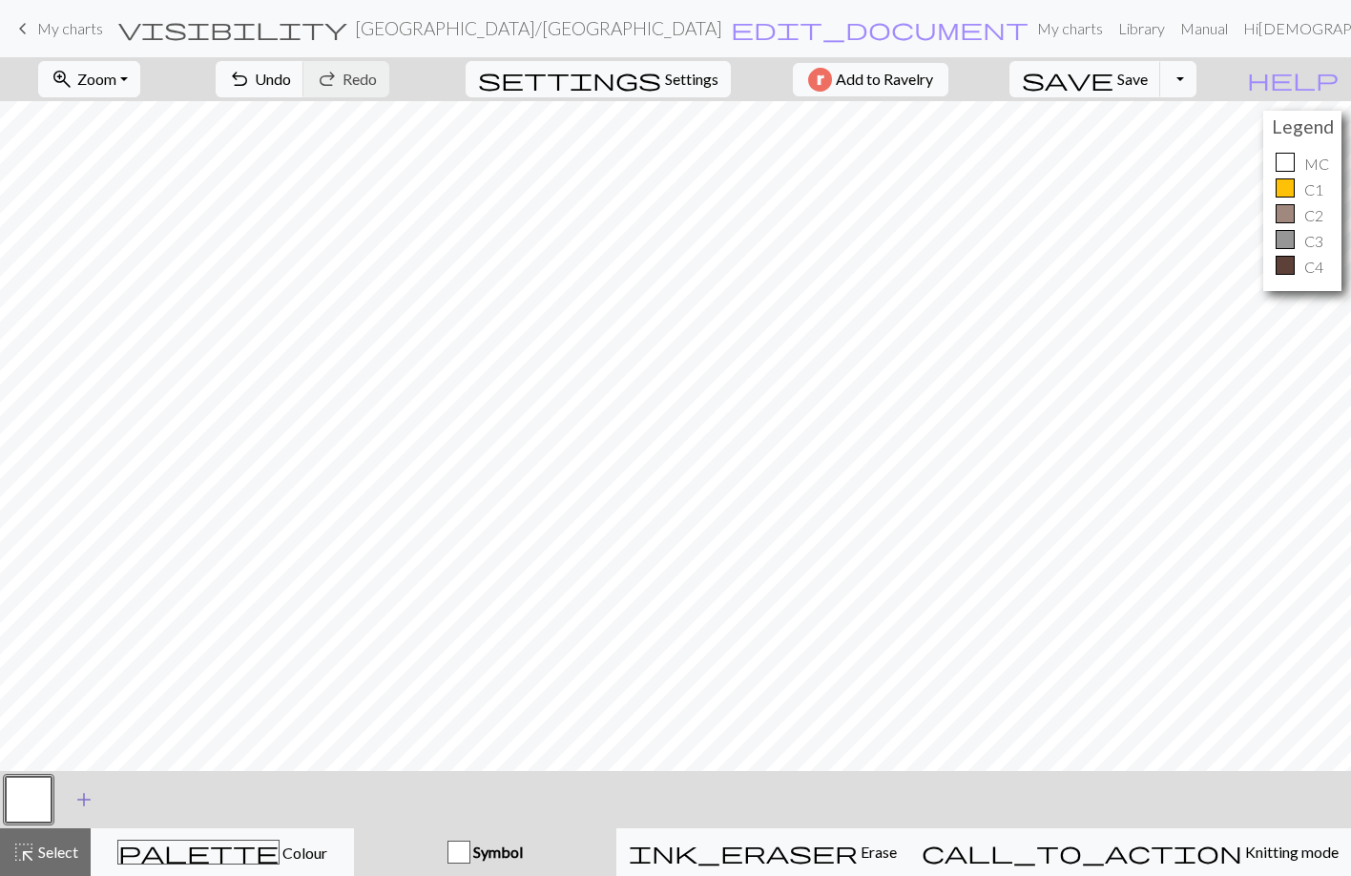
click at [89, 799] on span "add" at bounding box center [84, 799] width 23 height 27
click at [89, 799] on button "button" at bounding box center [80, 800] width 46 height 46
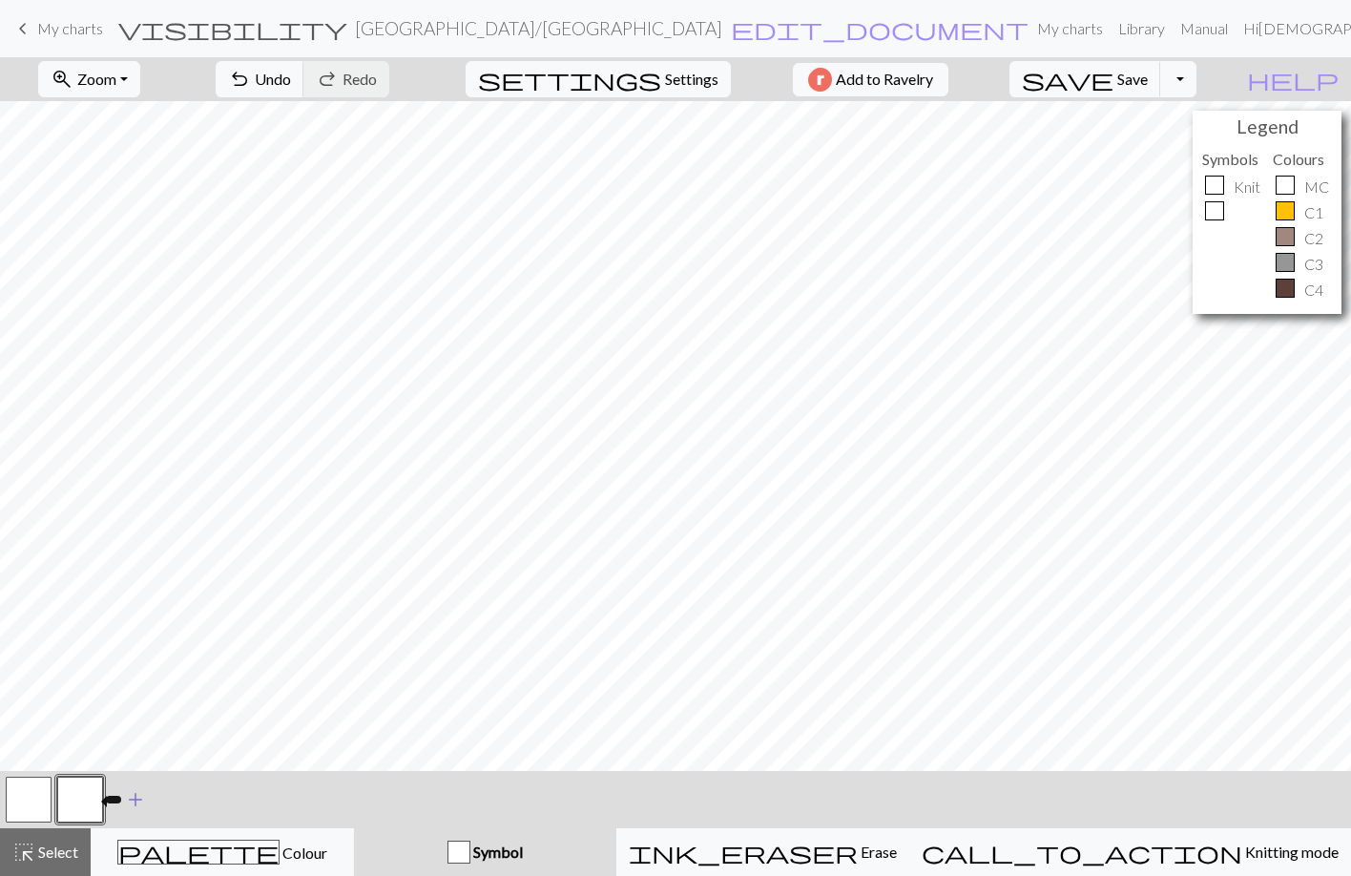
click at [89, 799] on button "button" at bounding box center [80, 800] width 46 height 46
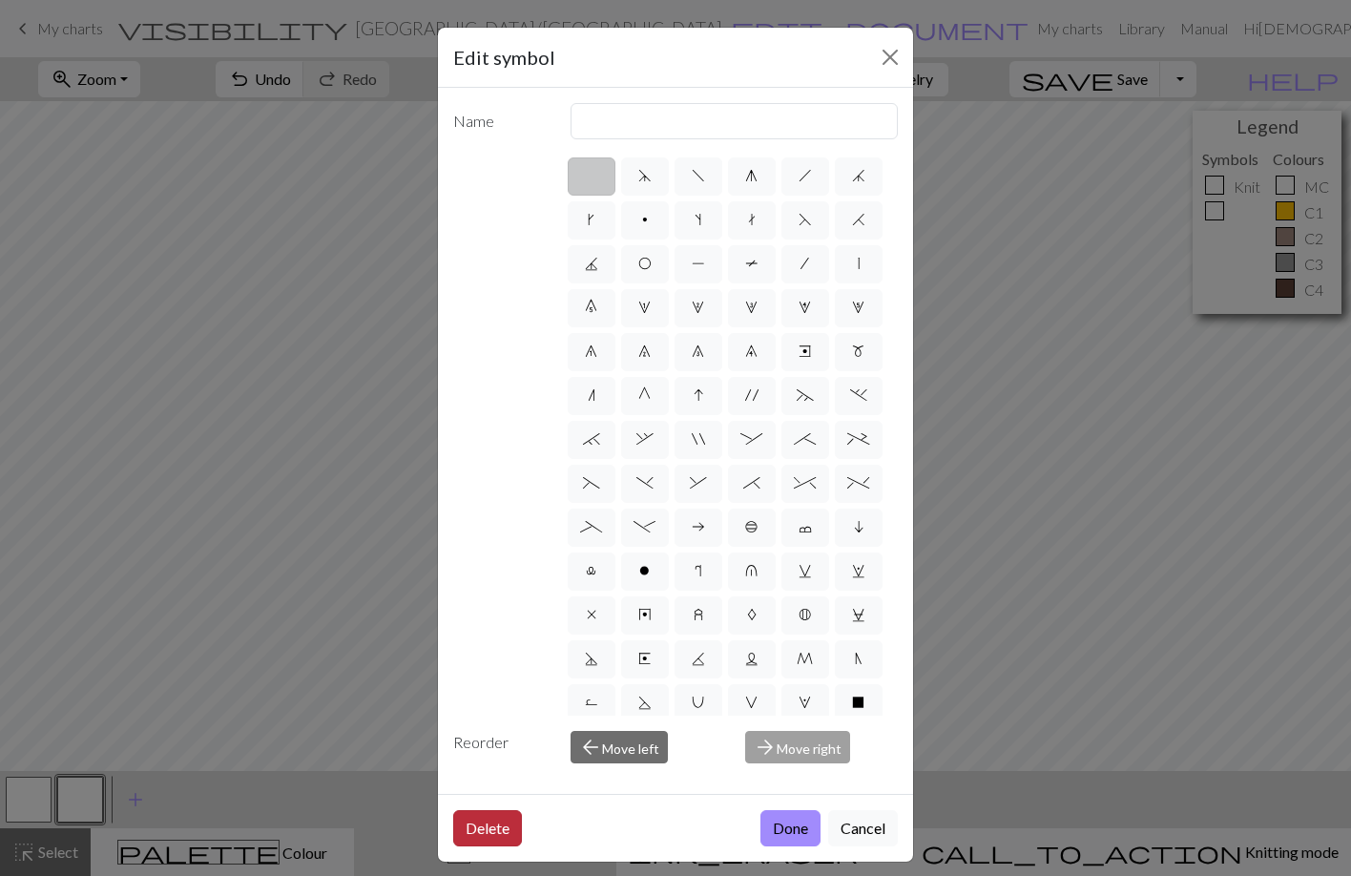
click at [499, 829] on button "Delete" at bounding box center [487, 828] width 69 height 36
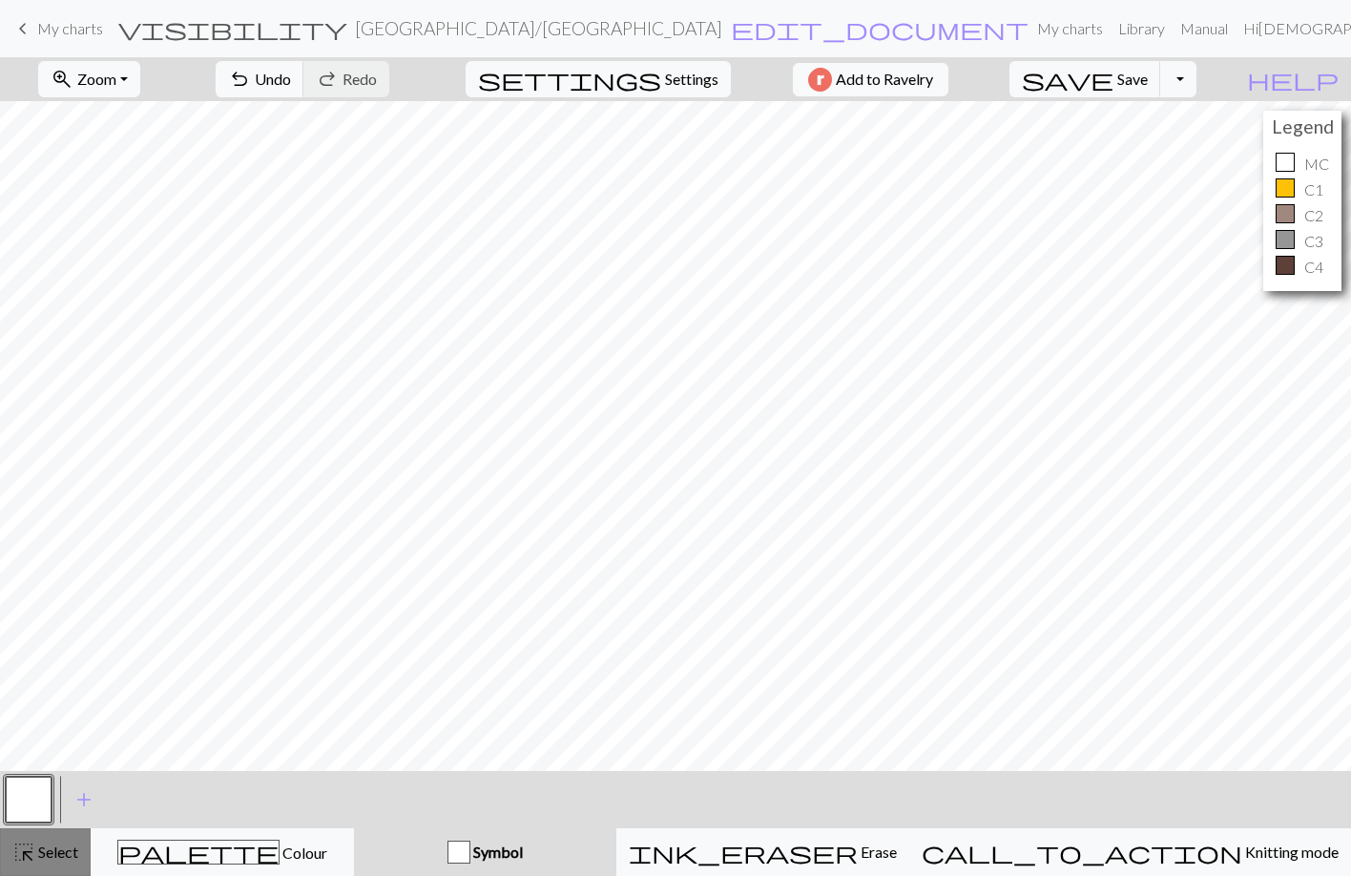
click at [30, 843] on span "highlight_alt" at bounding box center [23, 852] width 23 height 27
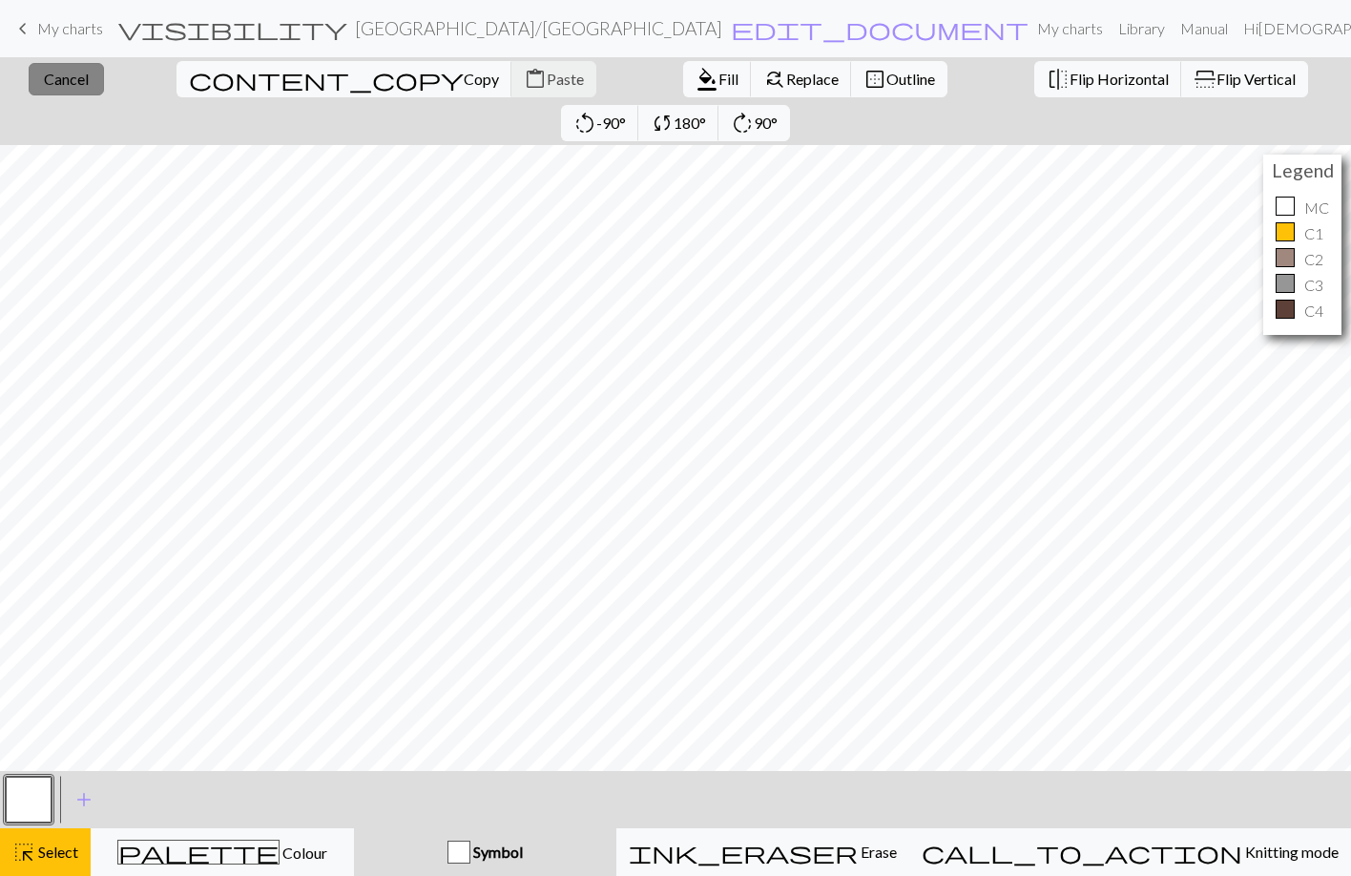
click at [52, 77] on span "Cancel" at bounding box center [66, 79] width 45 height 18
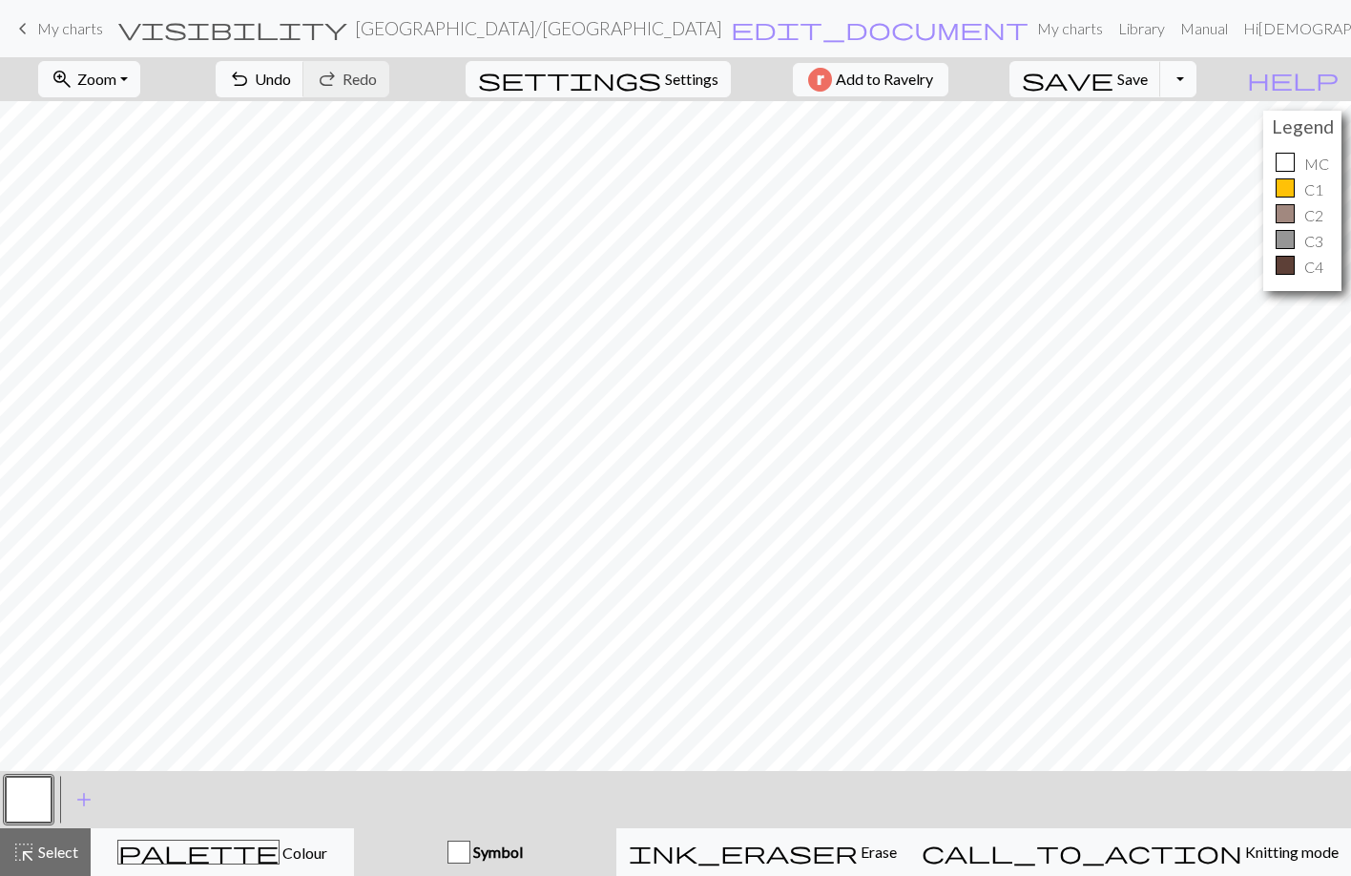
click at [941, 87] on button "Toggle Dropdown" at bounding box center [1178, 79] width 36 height 36
click at [941, 150] on button "save_alt Download" at bounding box center [1038, 151] width 315 height 31
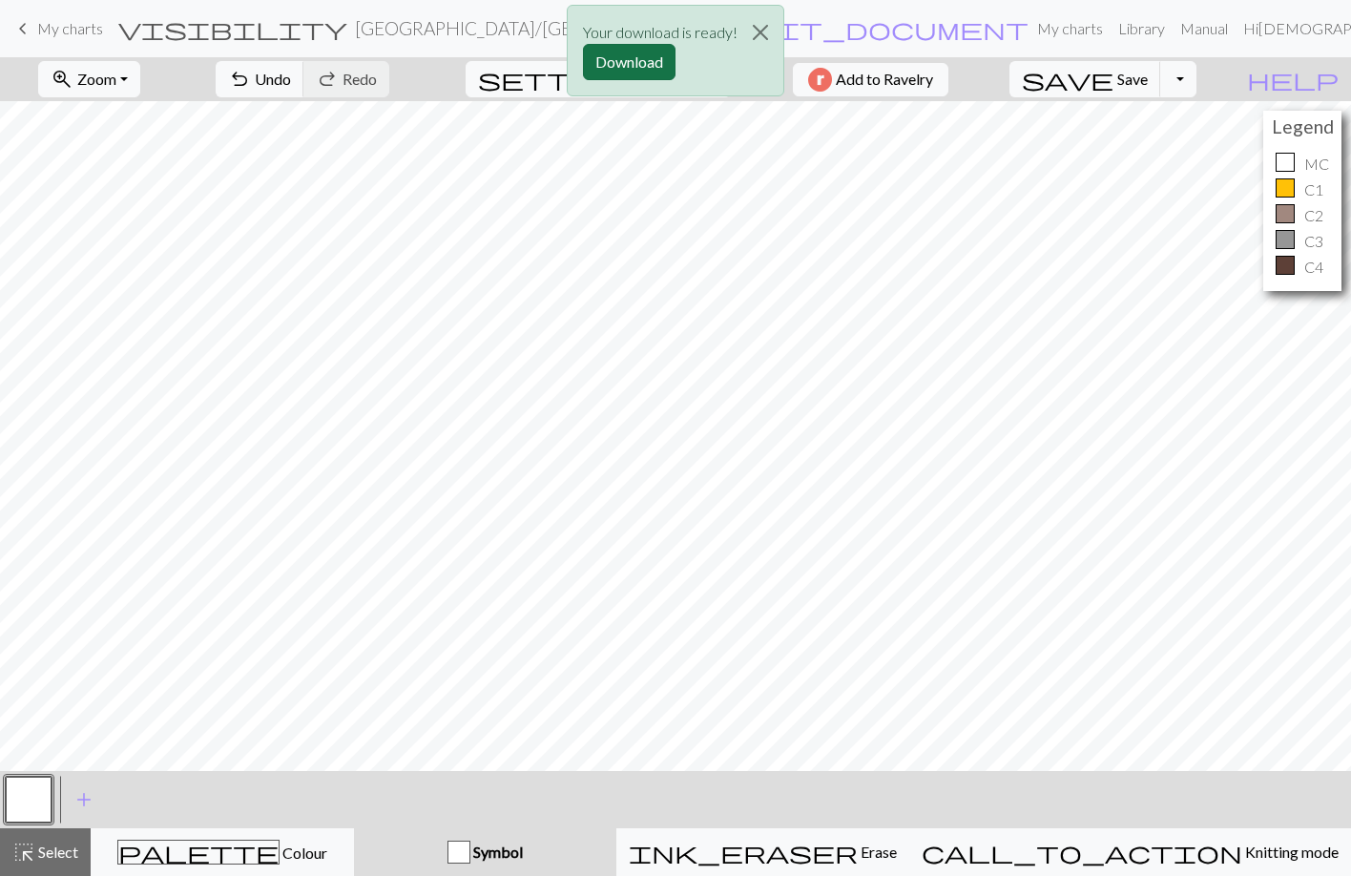
click at [636, 64] on button "Download" at bounding box center [629, 62] width 93 height 36
